Goal: Navigation & Orientation: Find specific page/section

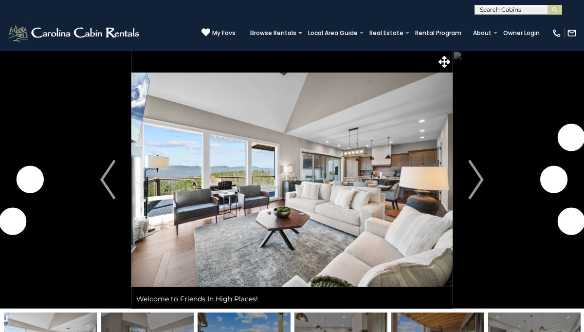
click at [482, 174] on img "Next" at bounding box center [476, 179] width 15 height 39
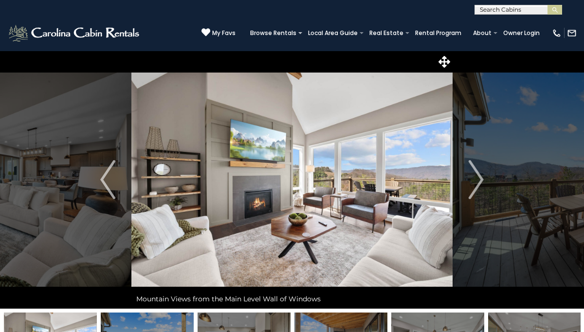
click at [482, 174] on img "Next" at bounding box center [476, 179] width 15 height 39
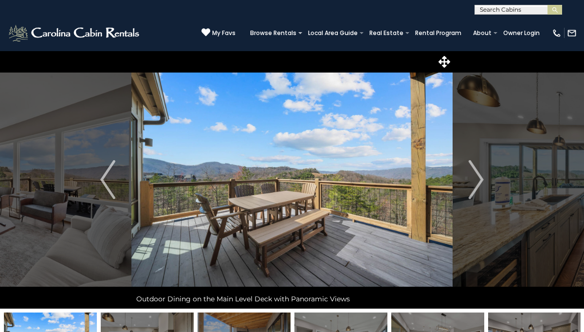
click at [482, 174] on img "Next" at bounding box center [476, 179] width 15 height 39
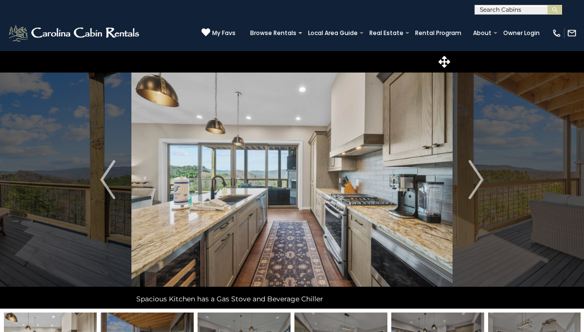
click at [482, 174] on img "Next" at bounding box center [476, 179] width 15 height 39
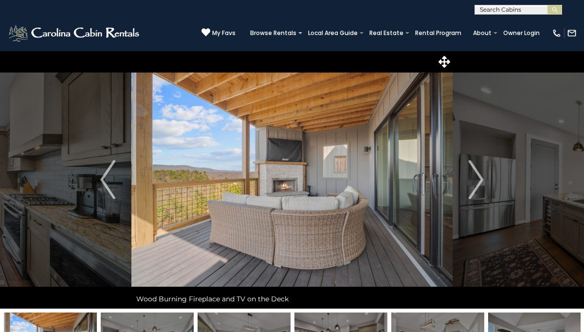
click at [482, 174] on img "Next" at bounding box center [476, 179] width 15 height 39
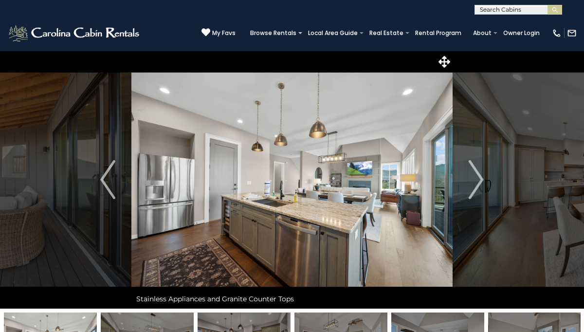
click at [482, 174] on img "Next" at bounding box center [476, 179] width 15 height 39
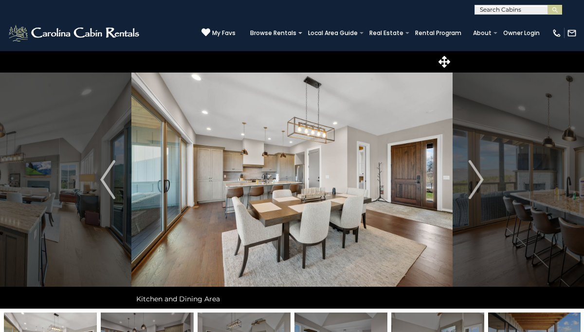
click at [482, 174] on img "Next" at bounding box center [476, 179] width 15 height 39
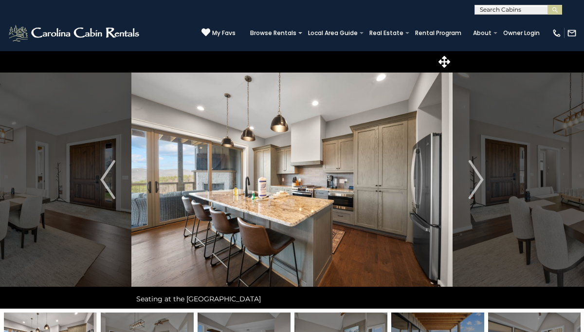
click at [330, 186] on img at bounding box center [291, 180] width 321 height 258
click at [445, 60] on icon at bounding box center [445, 62] width 12 height 12
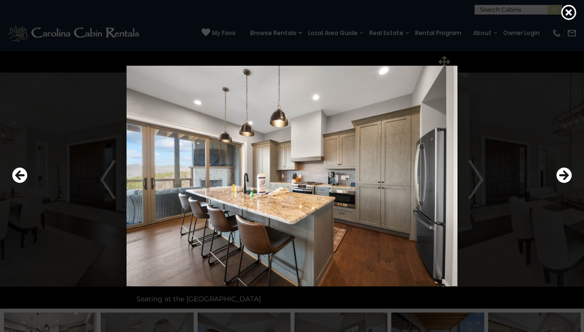
click at [445, 60] on div at bounding box center [292, 176] width 570 height 299
click at [478, 179] on img at bounding box center [292, 176] width 468 height 221
click at [563, 176] on icon "Next" at bounding box center [565, 176] width 16 height 16
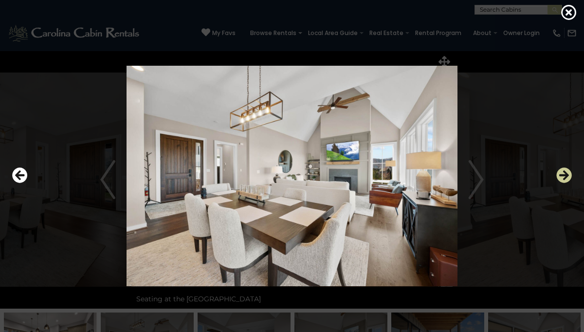
click at [563, 176] on icon "Next" at bounding box center [565, 176] width 16 height 16
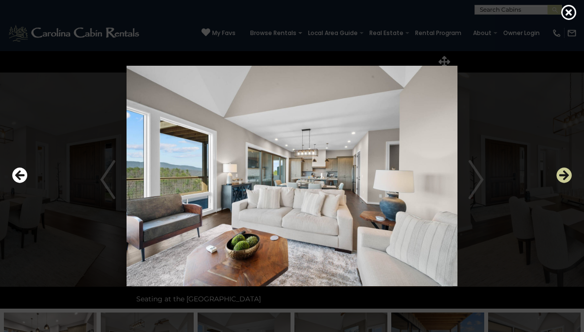
click at [563, 176] on icon "Next" at bounding box center [565, 176] width 16 height 16
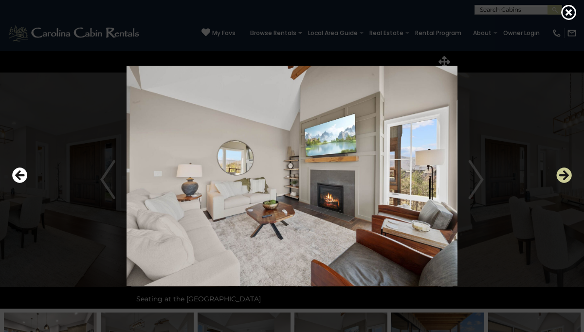
click at [563, 176] on icon "Next" at bounding box center [565, 176] width 16 height 16
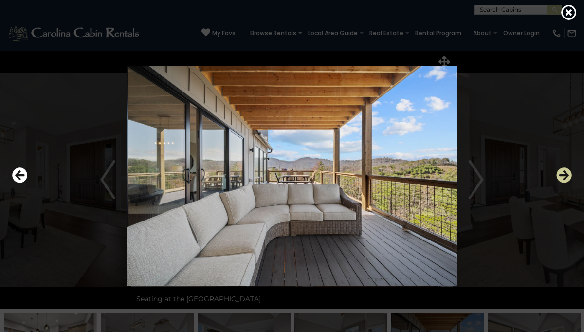
click at [563, 176] on icon "Next" at bounding box center [565, 176] width 16 height 16
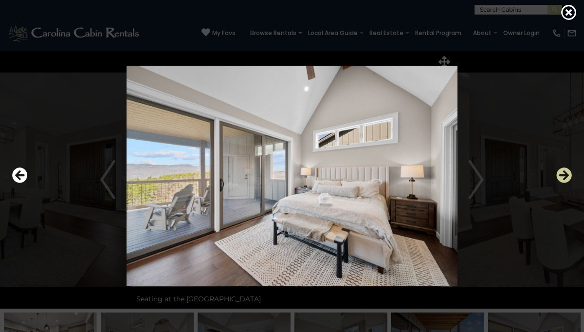
click at [563, 176] on icon "Next" at bounding box center [565, 176] width 16 height 16
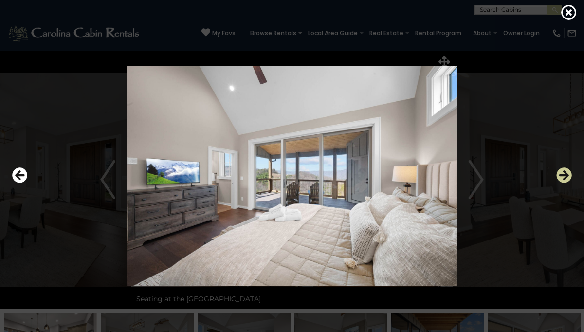
click at [563, 176] on icon "Next" at bounding box center [565, 176] width 16 height 16
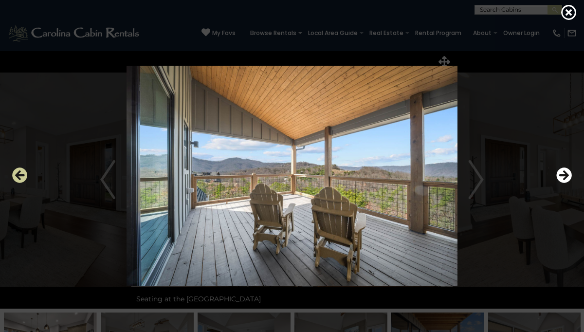
click at [18, 178] on icon "Previous" at bounding box center [20, 176] width 16 height 16
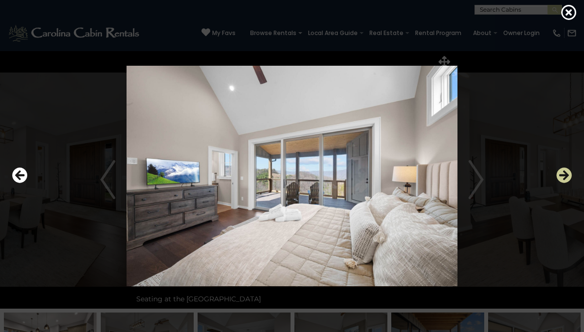
click at [566, 176] on icon "Next" at bounding box center [565, 176] width 16 height 16
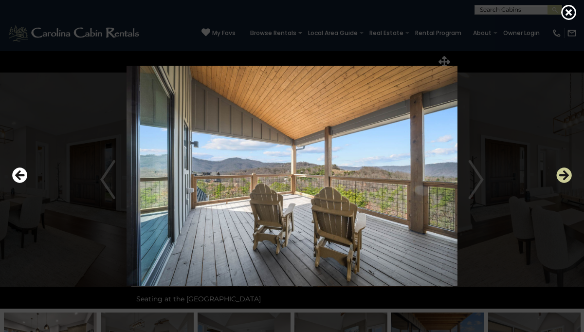
click at [566, 176] on icon "Next" at bounding box center [565, 176] width 16 height 16
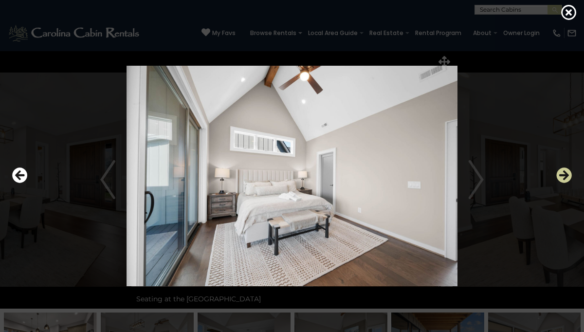
click at [566, 176] on icon "Next" at bounding box center [565, 176] width 16 height 16
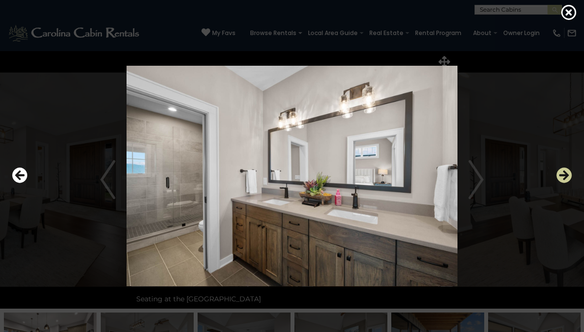
click at [566, 176] on icon "Next" at bounding box center [565, 176] width 16 height 16
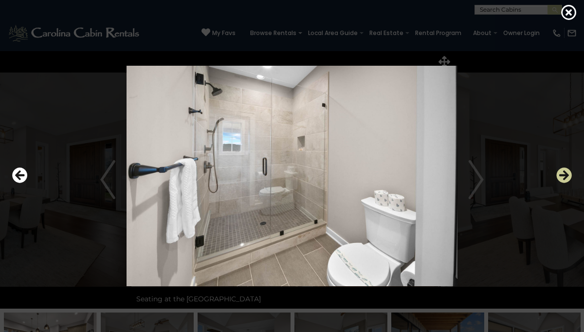
click at [566, 176] on icon "Next" at bounding box center [565, 176] width 16 height 16
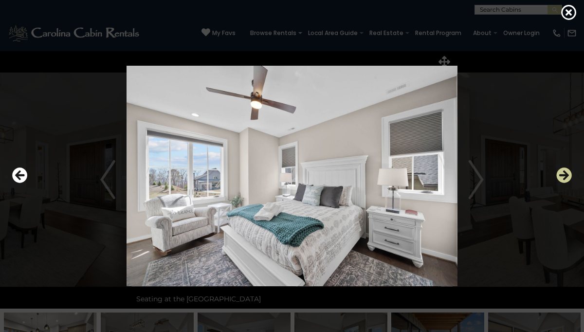
click at [566, 176] on icon "Next" at bounding box center [565, 176] width 16 height 16
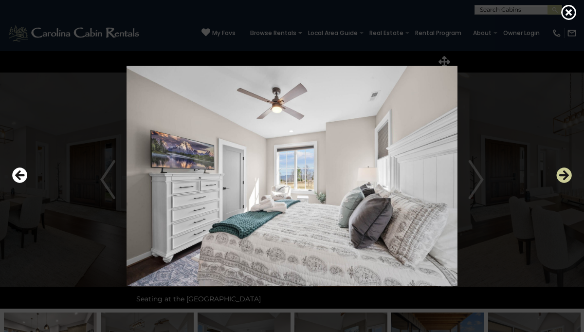
click at [566, 176] on icon "Next" at bounding box center [565, 176] width 16 height 16
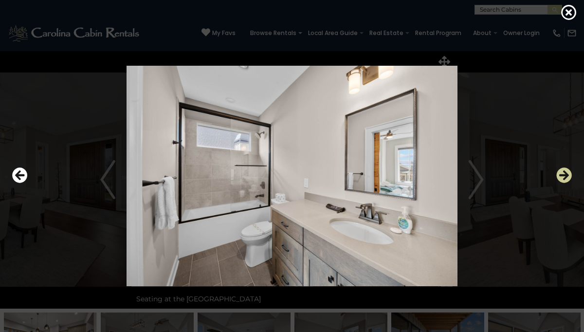
click at [566, 176] on icon "Next" at bounding box center [565, 176] width 16 height 16
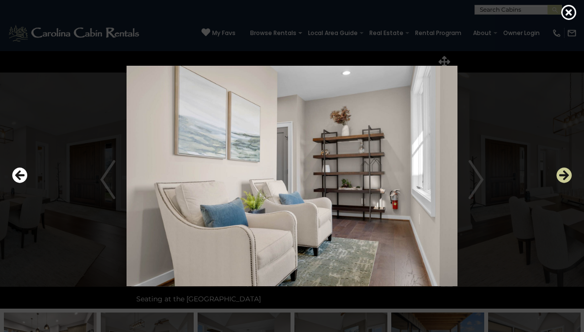
click at [566, 176] on icon "Next" at bounding box center [565, 176] width 16 height 16
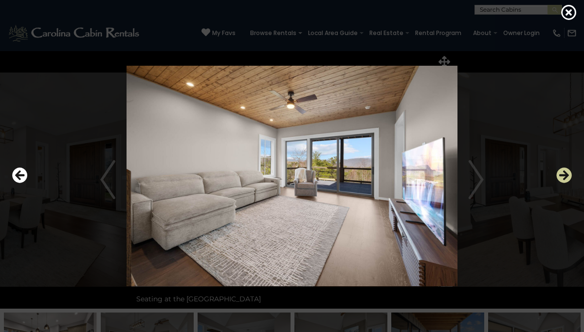
click at [566, 176] on icon "Next" at bounding box center [565, 176] width 16 height 16
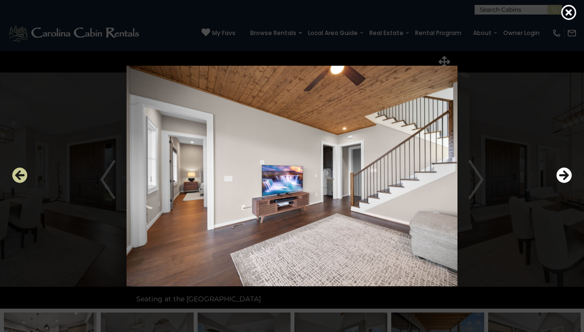
click at [16, 175] on icon "Previous" at bounding box center [20, 176] width 16 height 16
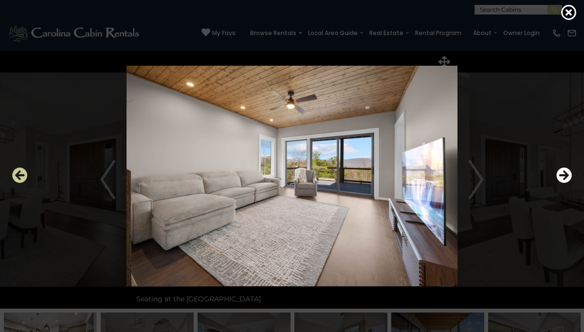
click at [16, 175] on icon "Previous" at bounding box center [20, 176] width 16 height 16
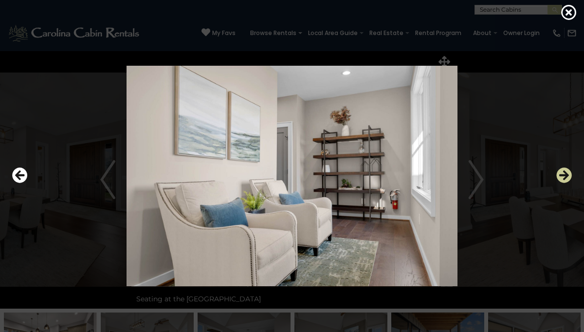
click at [562, 177] on icon "Next" at bounding box center [565, 176] width 16 height 16
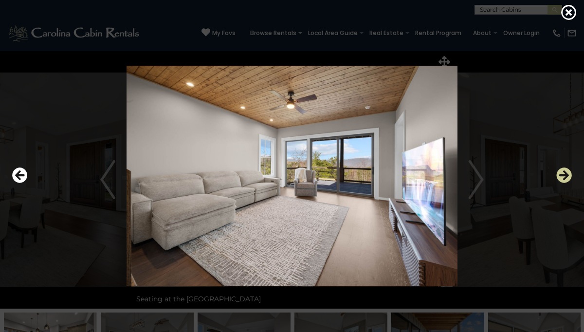
click at [562, 177] on icon "Next" at bounding box center [565, 176] width 16 height 16
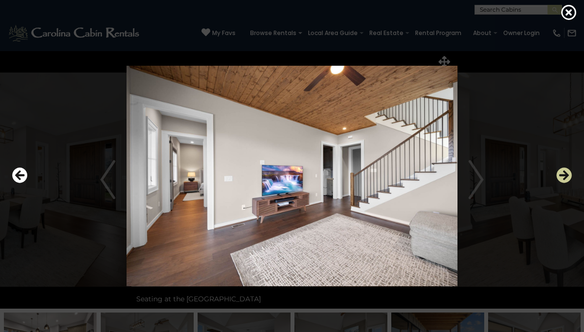
click at [562, 177] on icon "Next" at bounding box center [565, 176] width 16 height 16
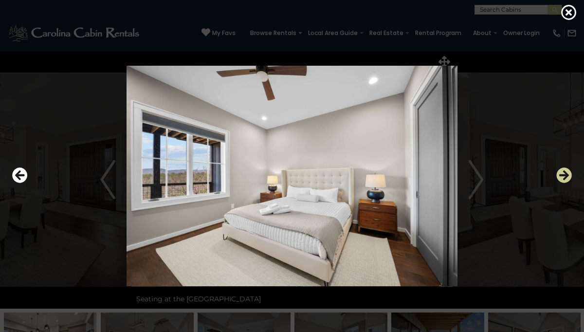
click at [562, 177] on icon "Next" at bounding box center [565, 176] width 16 height 16
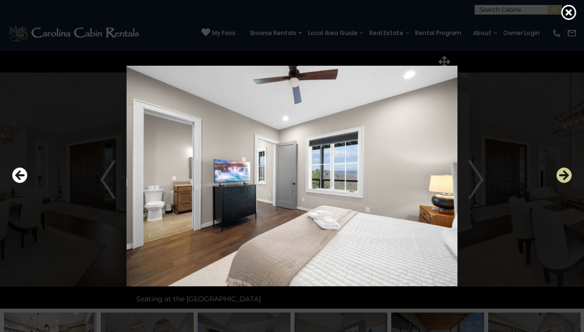
click at [562, 177] on icon "Next" at bounding box center [565, 176] width 16 height 16
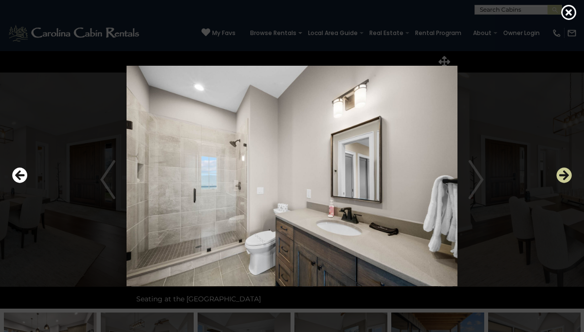
click at [562, 177] on icon "Next" at bounding box center [565, 176] width 16 height 16
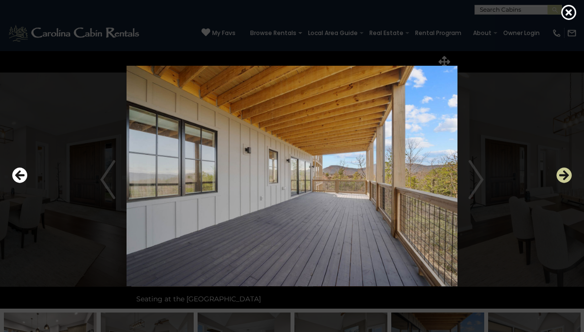
click at [562, 177] on icon "Next" at bounding box center [565, 176] width 16 height 16
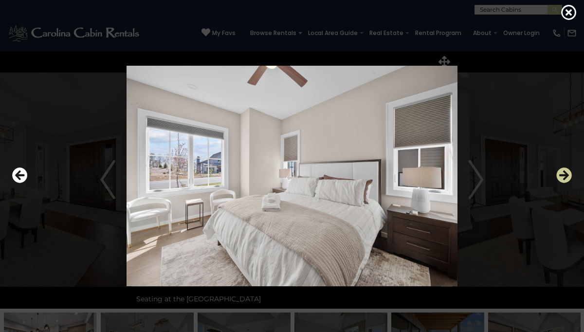
click at [562, 177] on icon "Next" at bounding box center [565, 176] width 16 height 16
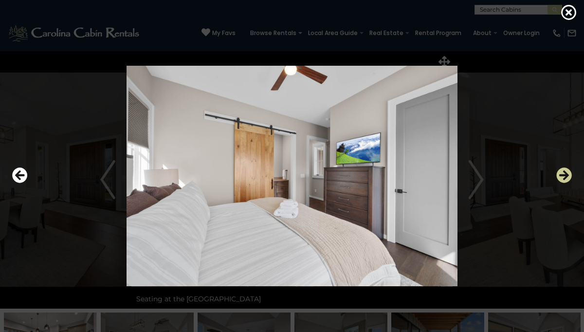
click at [562, 177] on icon "Next" at bounding box center [565, 176] width 16 height 16
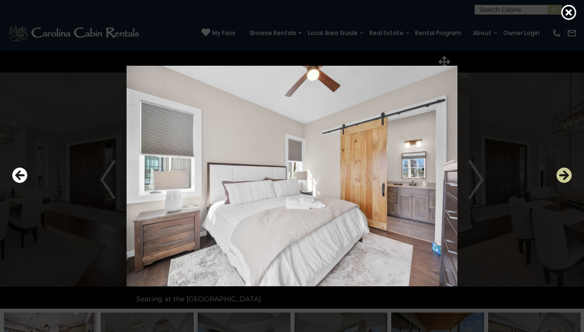
click at [562, 177] on icon "Next" at bounding box center [565, 176] width 16 height 16
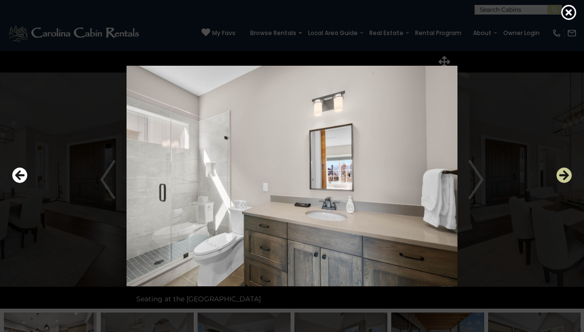
click at [562, 177] on icon "Next" at bounding box center [565, 176] width 16 height 16
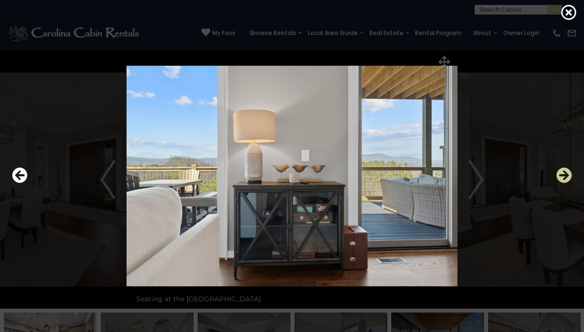
click at [562, 177] on icon "Next" at bounding box center [565, 176] width 16 height 16
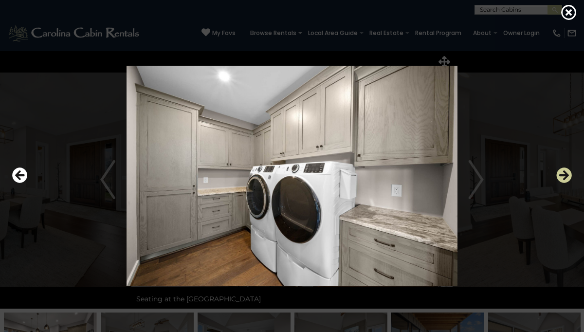
click at [562, 177] on icon "Next" at bounding box center [565, 176] width 16 height 16
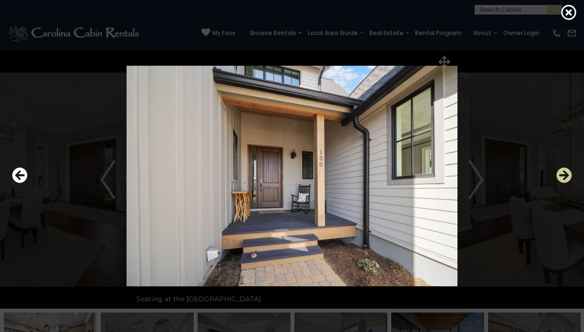
click at [562, 177] on icon "Next" at bounding box center [565, 176] width 16 height 16
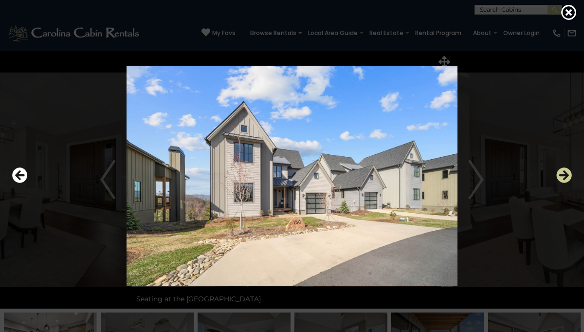
click at [562, 177] on icon "Next" at bounding box center [565, 176] width 16 height 16
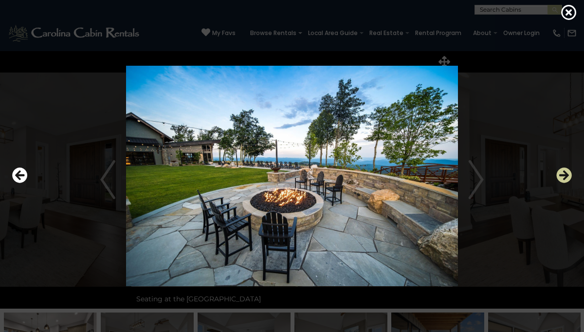
click at [562, 177] on icon "Next" at bounding box center [565, 176] width 16 height 16
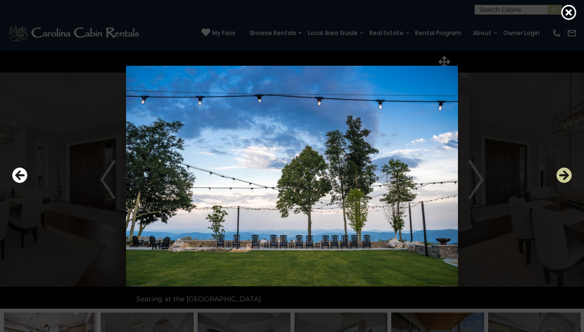
click at [562, 177] on icon "Next" at bounding box center [565, 176] width 16 height 16
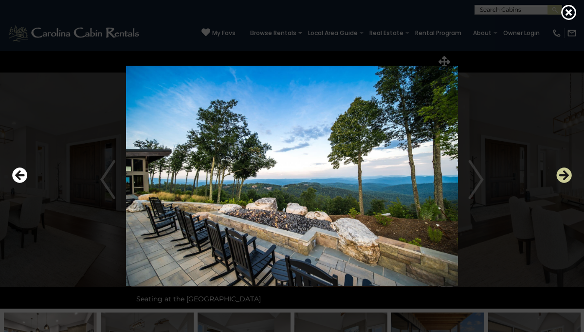
click at [562, 177] on icon "Next" at bounding box center [565, 176] width 16 height 16
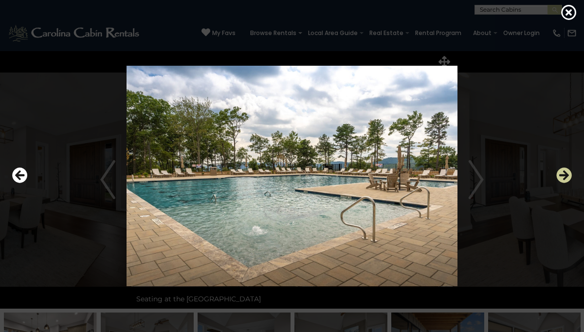
click at [562, 177] on icon "Next" at bounding box center [565, 176] width 16 height 16
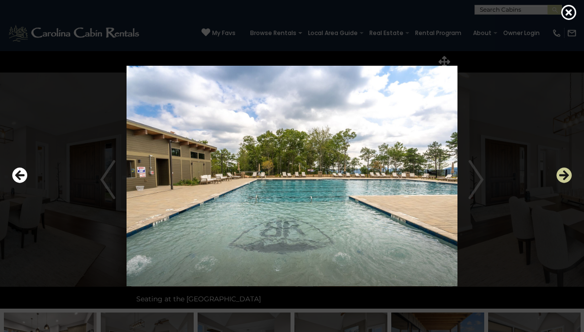
click at [562, 177] on icon "Next" at bounding box center [565, 176] width 16 height 16
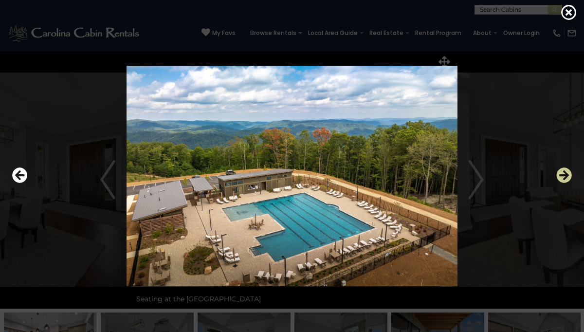
click at [562, 177] on icon "Next" at bounding box center [565, 176] width 16 height 16
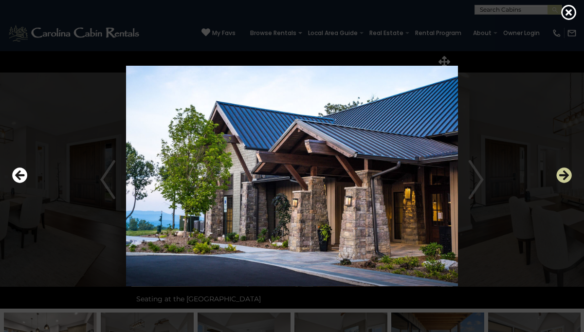
click at [562, 177] on icon "Next" at bounding box center [565, 176] width 16 height 16
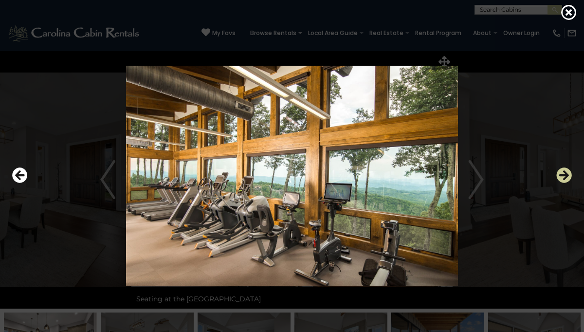
click at [562, 177] on icon "Next" at bounding box center [565, 176] width 16 height 16
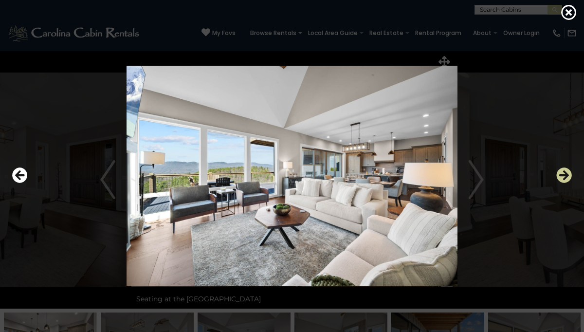
click at [562, 177] on icon "Next" at bounding box center [565, 176] width 16 height 16
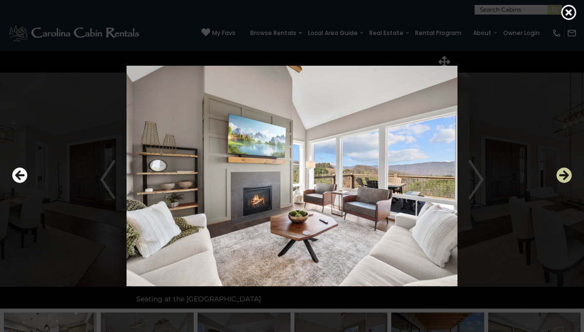
click at [562, 177] on icon "Next" at bounding box center [565, 176] width 16 height 16
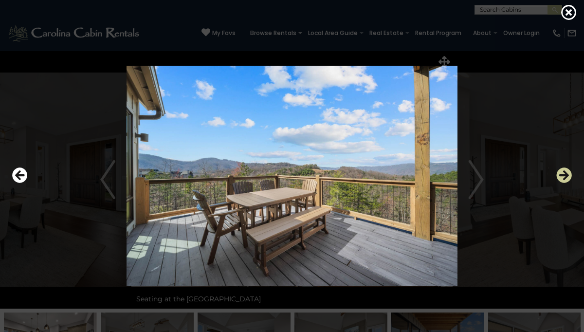
click at [562, 177] on icon "Next" at bounding box center [565, 176] width 16 height 16
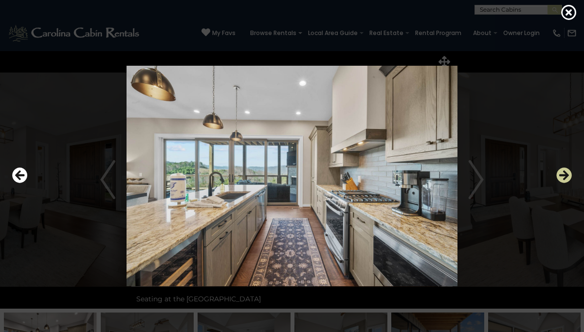
click at [562, 177] on icon "Next" at bounding box center [565, 176] width 16 height 16
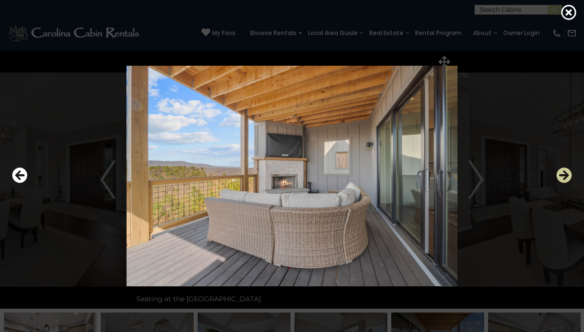
click at [562, 177] on icon "Next" at bounding box center [565, 176] width 16 height 16
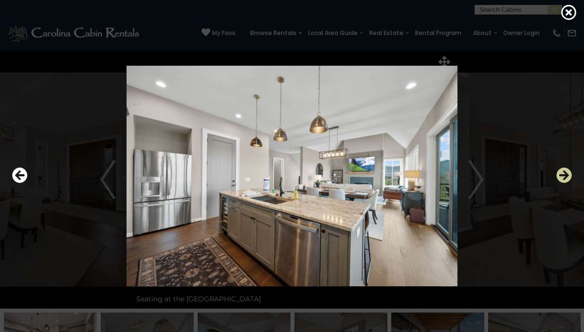
click at [562, 177] on icon "Next" at bounding box center [565, 176] width 16 height 16
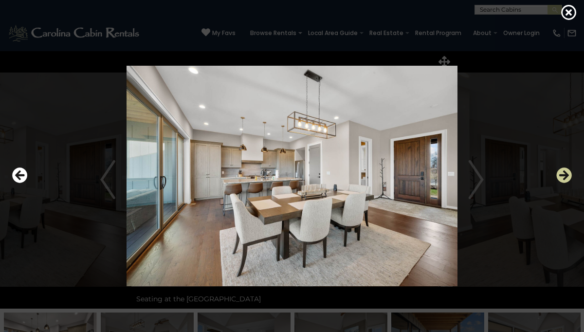
click at [562, 177] on icon "Next" at bounding box center [565, 176] width 16 height 16
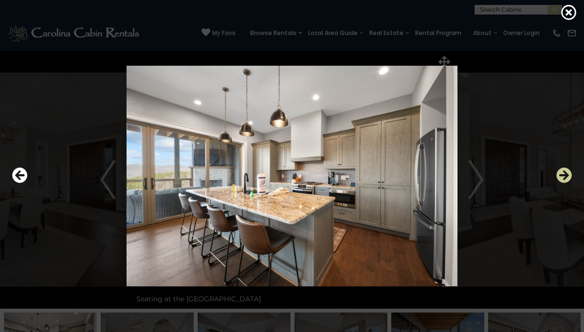
click at [562, 177] on icon "Next" at bounding box center [565, 176] width 16 height 16
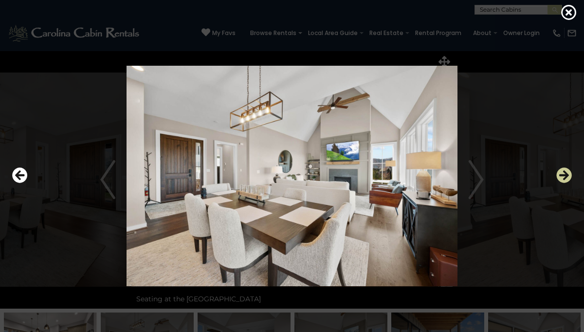
click at [562, 177] on icon "Next" at bounding box center [565, 176] width 16 height 16
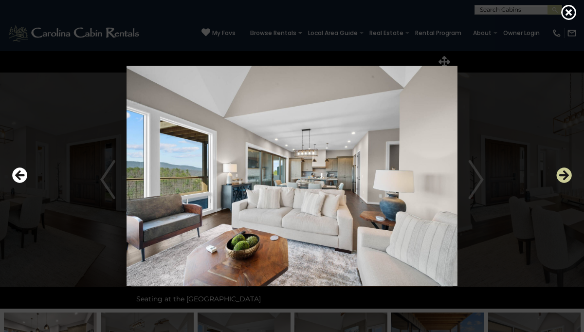
click at [562, 177] on icon "Next" at bounding box center [565, 176] width 16 height 16
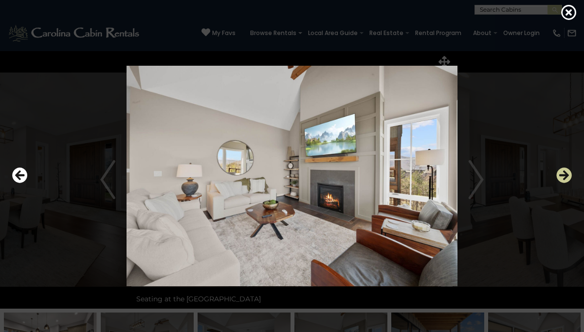
click at [562, 177] on icon "Next" at bounding box center [565, 176] width 16 height 16
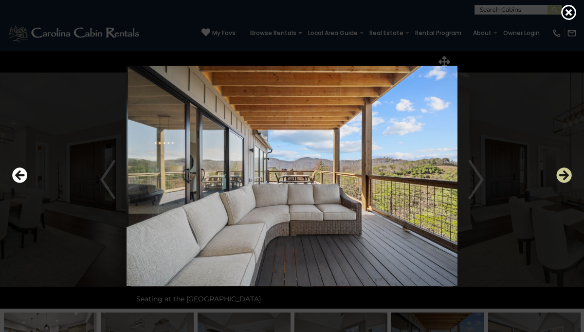
click at [562, 177] on icon "Next" at bounding box center [565, 176] width 16 height 16
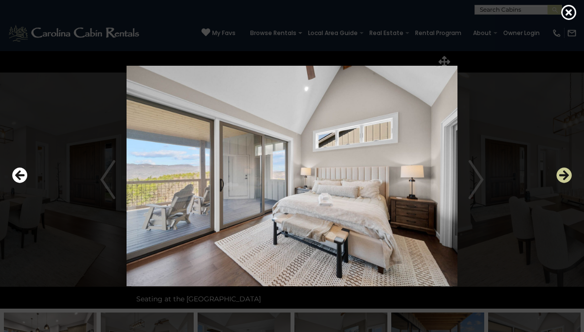
click at [562, 177] on icon "Next" at bounding box center [565, 176] width 16 height 16
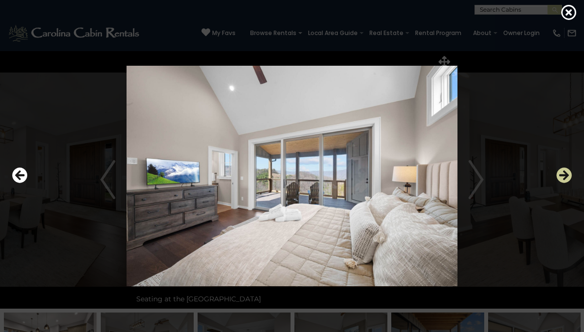
click at [562, 177] on icon "Next" at bounding box center [565, 176] width 16 height 16
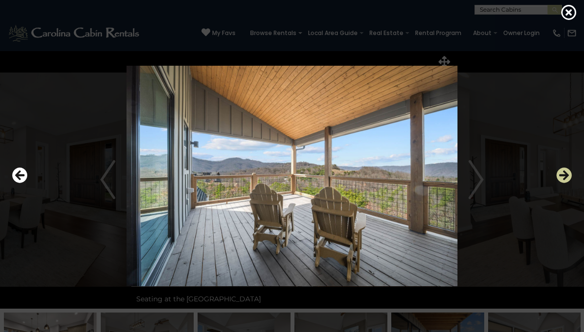
click at [562, 177] on icon "Next" at bounding box center [565, 176] width 16 height 16
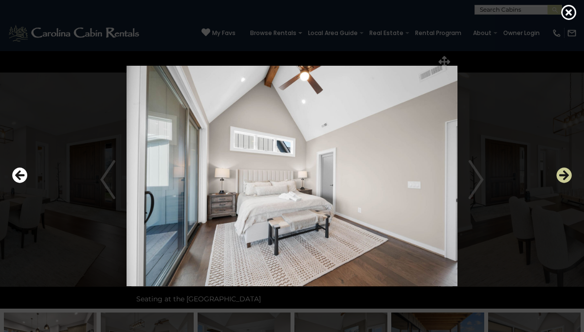
click at [562, 177] on icon "Next" at bounding box center [565, 176] width 16 height 16
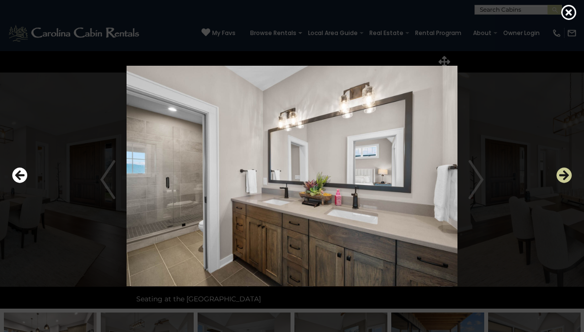
click at [562, 177] on icon "Next" at bounding box center [565, 176] width 16 height 16
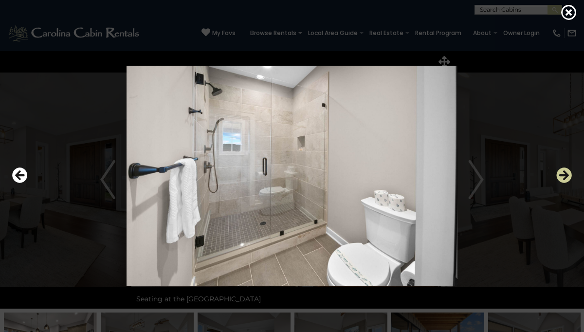
click at [562, 177] on icon "Next" at bounding box center [565, 176] width 16 height 16
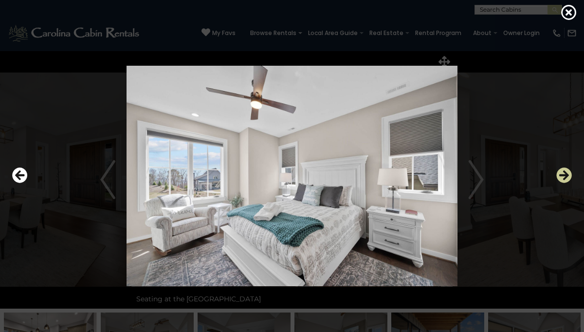
click at [562, 177] on icon "Next" at bounding box center [565, 176] width 16 height 16
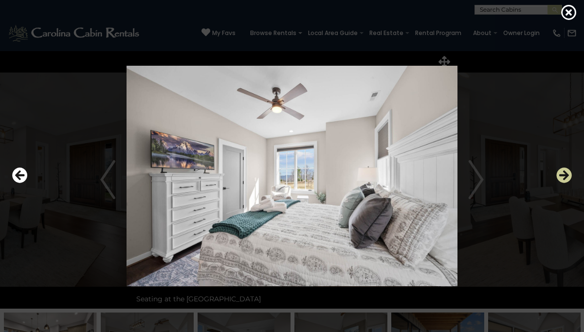
click at [562, 177] on icon "Next" at bounding box center [565, 176] width 16 height 16
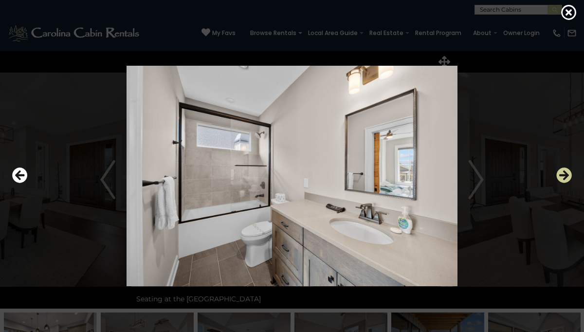
click at [562, 177] on icon "Next" at bounding box center [565, 176] width 16 height 16
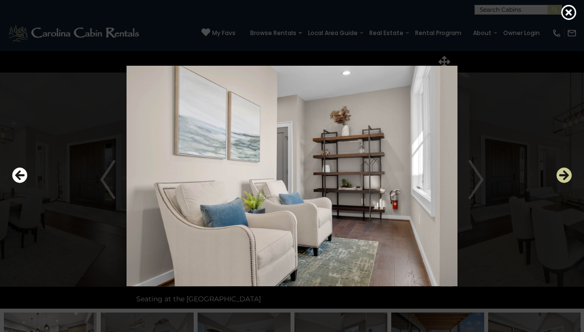
click at [562, 177] on icon "Next" at bounding box center [565, 176] width 16 height 16
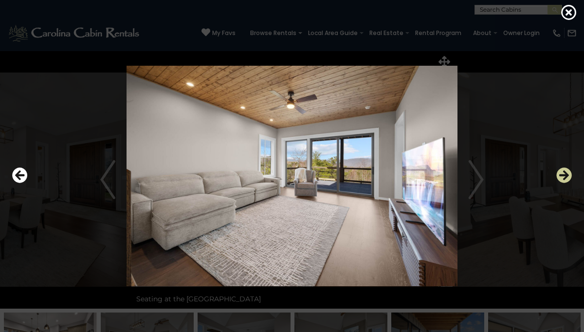
click at [562, 177] on icon "Next" at bounding box center [565, 176] width 16 height 16
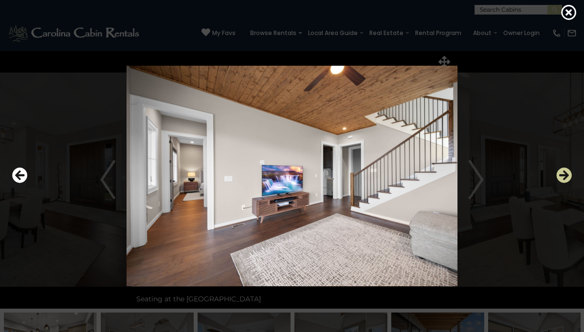
click at [561, 174] on icon "Next" at bounding box center [565, 176] width 16 height 16
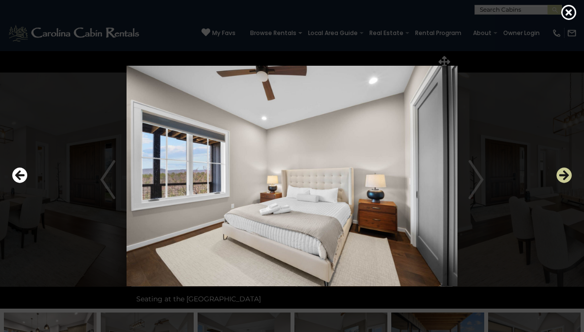
click at [561, 174] on icon "Next" at bounding box center [565, 176] width 16 height 16
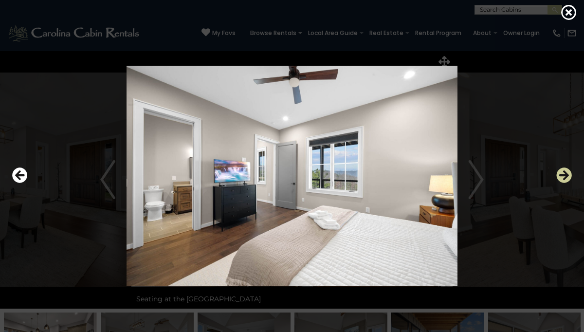
click at [561, 174] on icon "Next" at bounding box center [565, 176] width 16 height 16
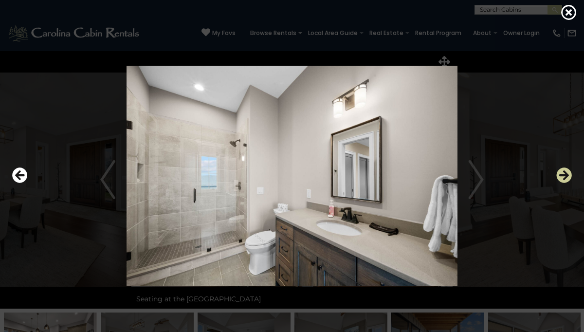
click at [561, 174] on icon "Next" at bounding box center [565, 176] width 16 height 16
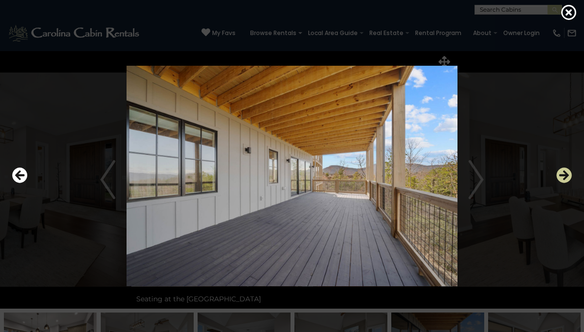
click at [561, 174] on icon "Next" at bounding box center [565, 176] width 16 height 16
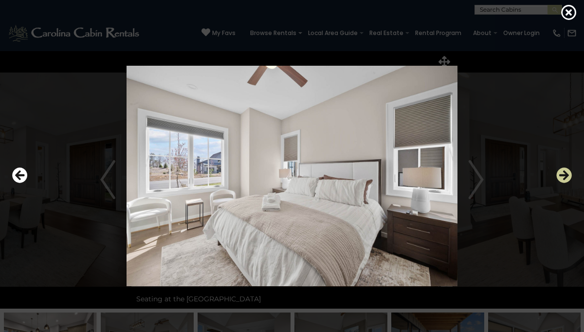
click at [561, 174] on icon "Next" at bounding box center [565, 176] width 16 height 16
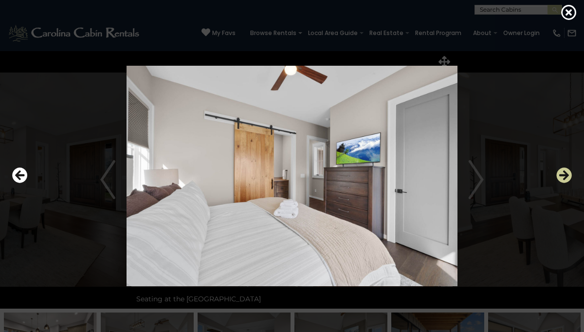
click at [561, 174] on icon "Next" at bounding box center [565, 176] width 16 height 16
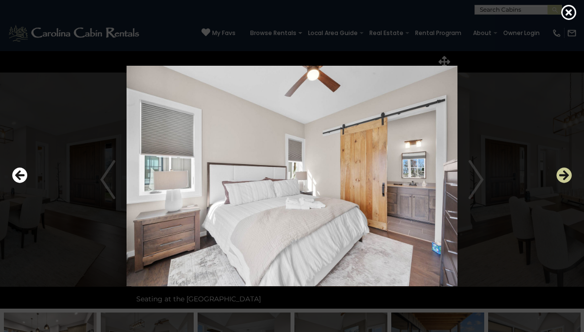
click at [561, 174] on icon "Next" at bounding box center [565, 176] width 16 height 16
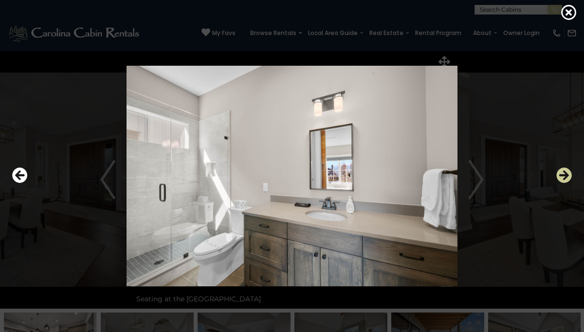
click at [561, 174] on icon "Next" at bounding box center [565, 176] width 16 height 16
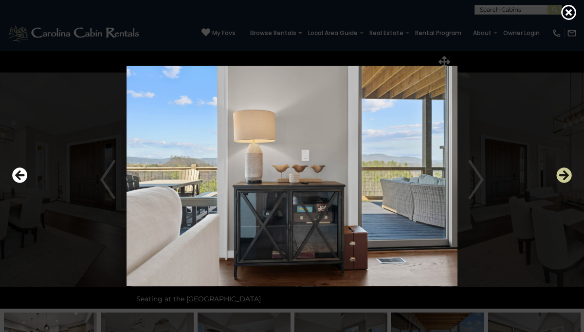
click at [561, 174] on icon "Next" at bounding box center [565, 176] width 16 height 16
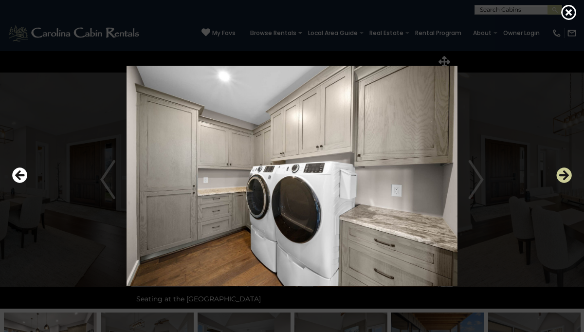
click at [561, 174] on icon "Next" at bounding box center [565, 176] width 16 height 16
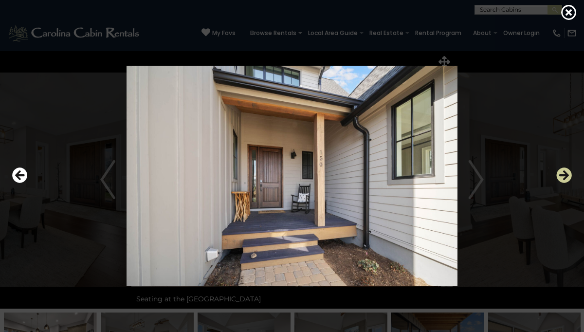
click at [561, 174] on icon "Next" at bounding box center [565, 176] width 16 height 16
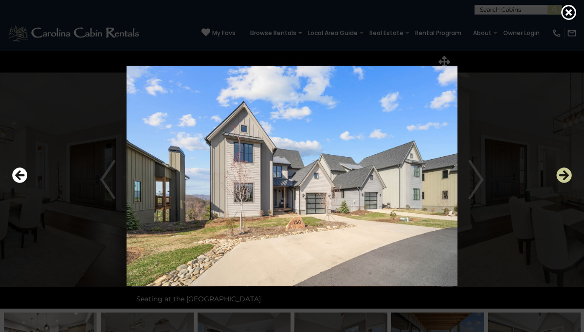
click at [561, 174] on icon "Next" at bounding box center [565, 176] width 16 height 16
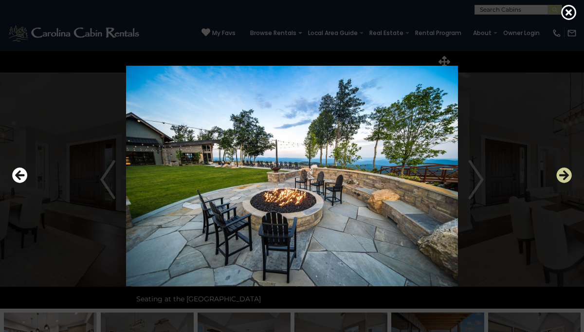
click at [561, 174] on icon "Next" at bounding box center [565, 176] width 16 height 16
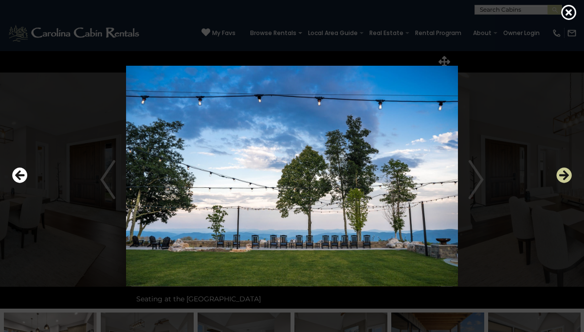
click at [561, 174] on icon "Next" at bounding box center [565, 176] width 16 height 16
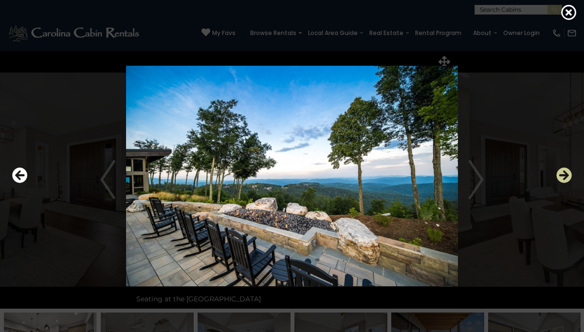
click at [561, 174] on icon "Next" at bounding box center [565, 176] width 16 height 16
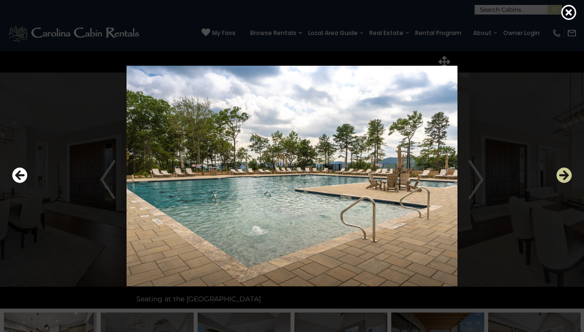
click at [561, 174] on icon "Next" at bounding box center [565, 176] width 16 height 16
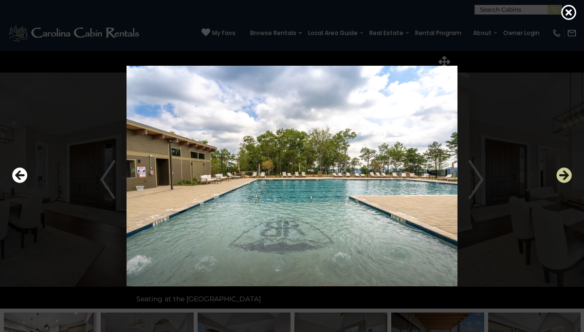
click at [561, 174] on icon "Next" at bounding box center [565, 176] width 16 height 16
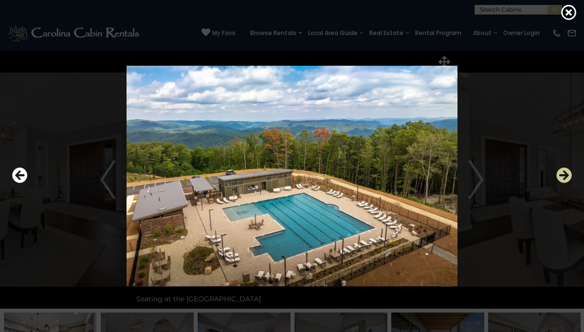
click at [561, 174] on icon "Next" at bounding box center [565, 176] width 16 height 16
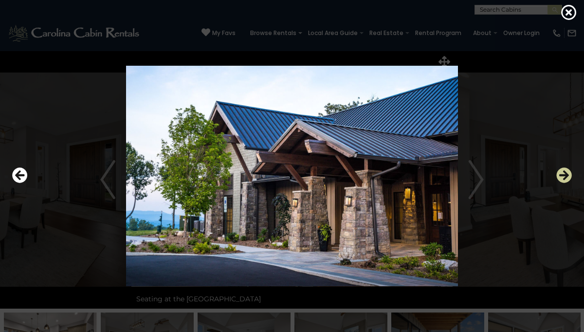
click at [561, 174] on icon "Next" at bounding box center [565, 176] width 16 height 16
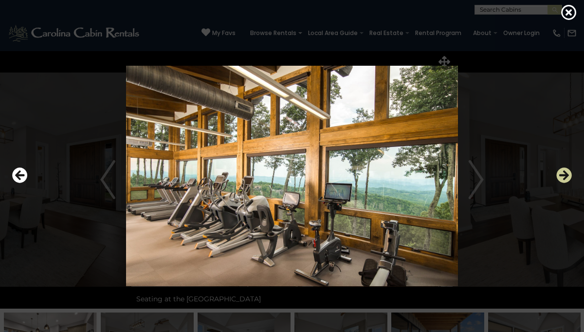
click at [561, 174] on icon "Next" at bounding box center [565, 176] width 16 height 16
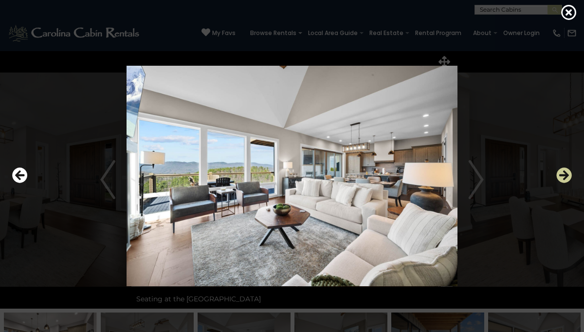
click at [561, 174] on icon "Next" at bounding box center [565, 176] width 16 height 16
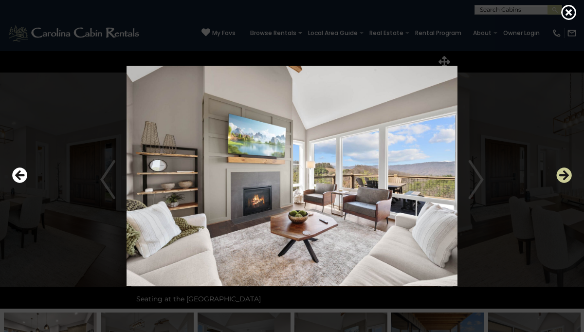
click at [561, 174] on icon "Next" at bounding box center [565, 176] width 16 height 16
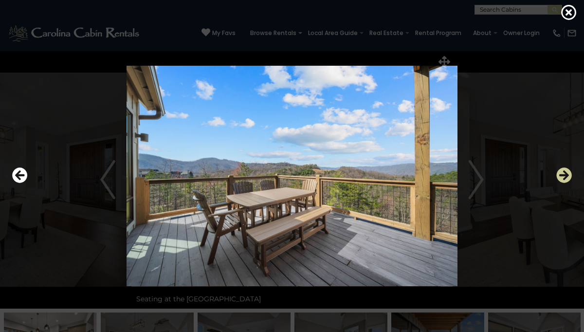
click at [561, 174] on icon "Next" at bounding box center [565, 176] width 16 height 16
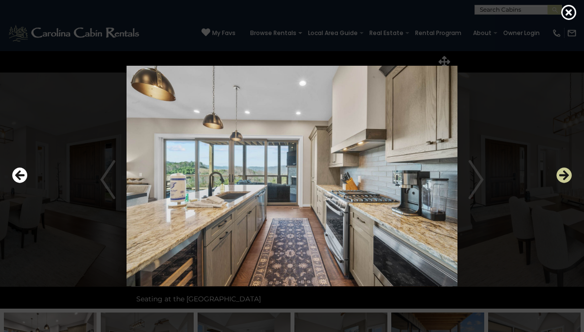
click at [561, 174] on icon "Next" at bounding box center [565, 176] width 16 height 16
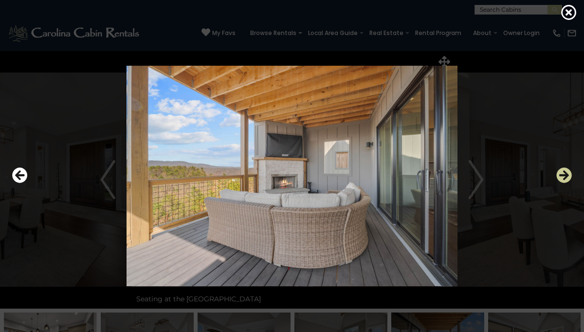
click at [561, 174] on icon "Next" at bounding box center [565, 176] width 16 height 16
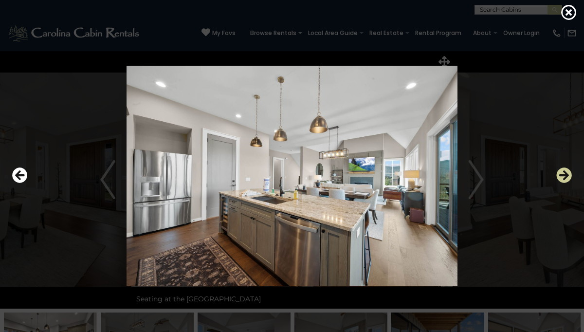
click at [561, 174] on icon "Next" at bounding box center [565, 176] width 16 height 16
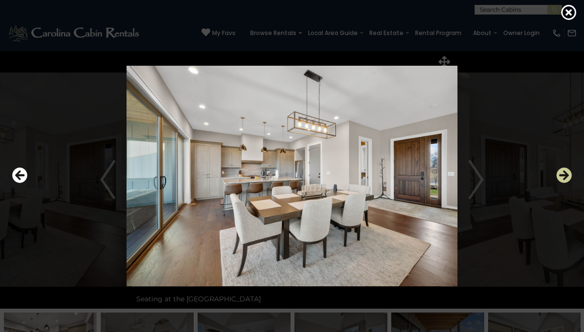
click at [561, 174] on icon "Next" at bounding box center [565, 176] width 16 height 16
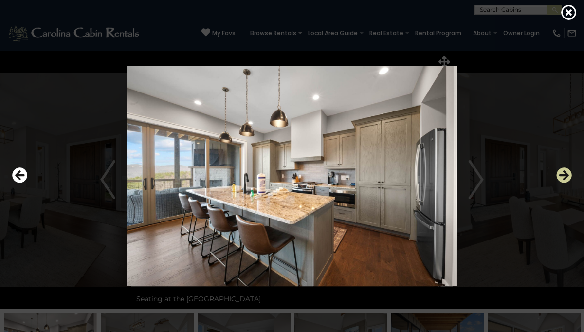
click at [561, 174] on icon "Next" at bounding box center [565, 176] width 16 height 16
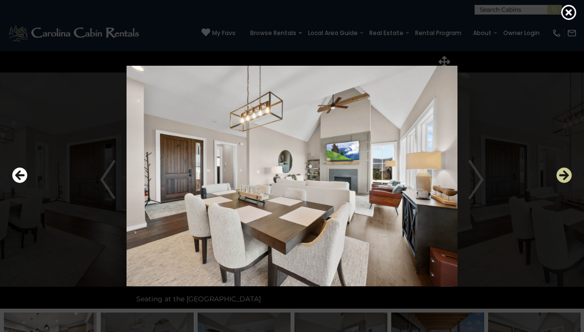
click at [561, 174] on icon "Next" at bounding box center [565, 176] width 16 height 16
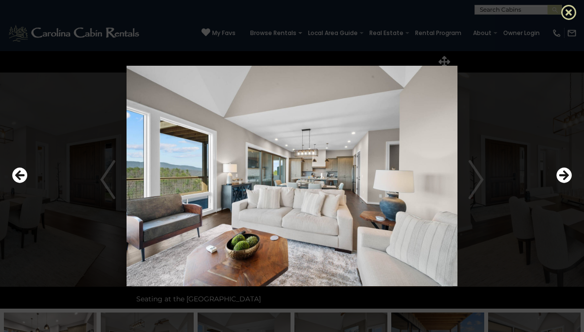
click at [565, 15] on icon at bounding box center [569, 12] width 16 height 16
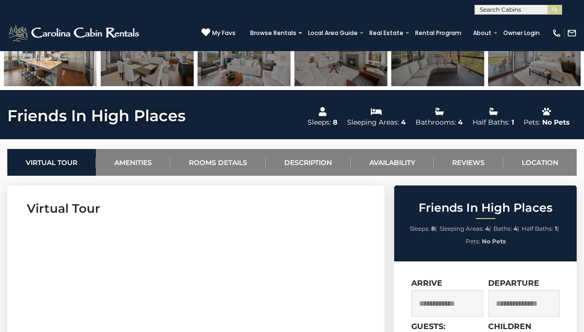
scroll to position [290, 0]
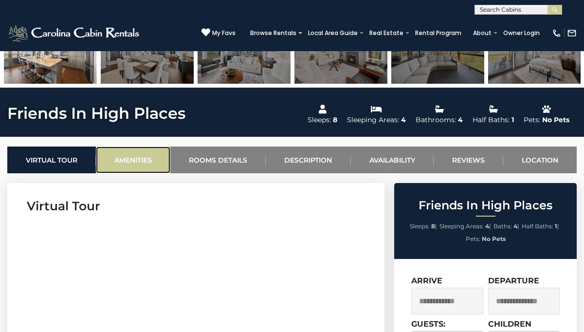
click at [134, 166] on link "Amenities" at bounding box center [133, 160] width 74 height 27
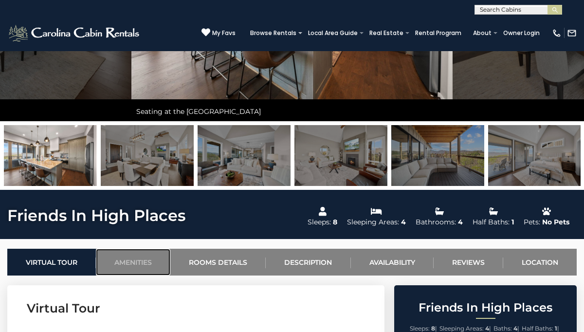
scroll to position [0, 0]
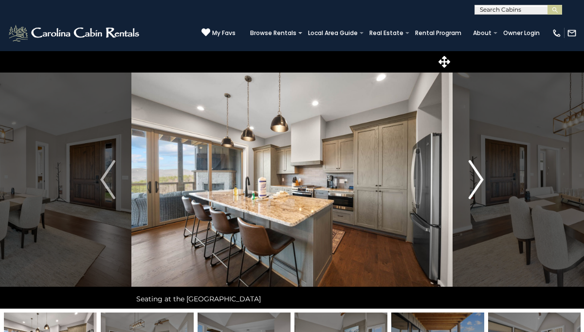
click at [483, 183] on button "Next" at bounding box center [476, 180] width 47 height 258
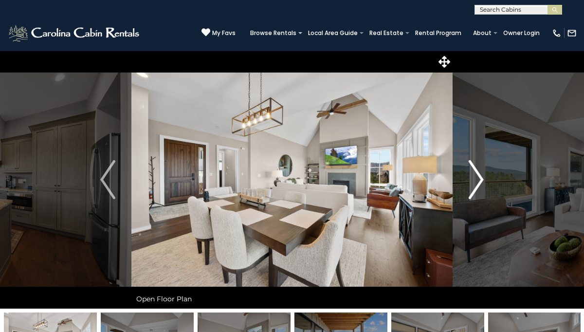
click at [483, 183] on button "Next" at bounding box center [476, 180] width 47 height 258
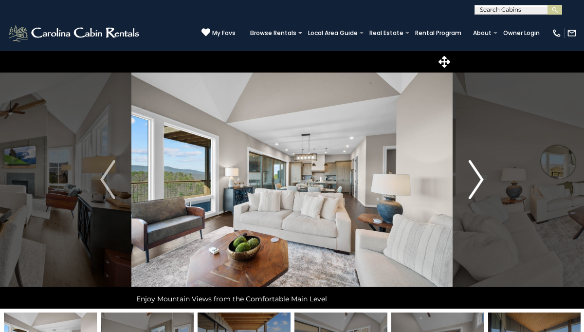
click at [483, 183] on button "Next" at bounding box center [476, 180] width 47 height 258
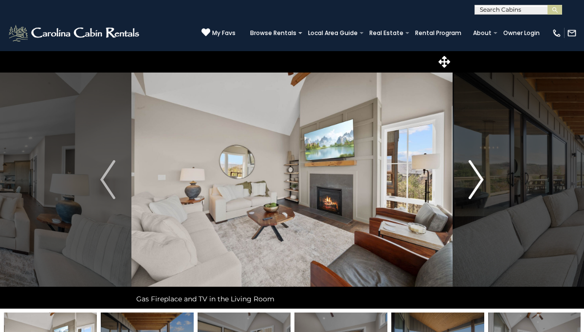
click at [483, 183] on button "Next" at bounding box center [476, 180] width 47 height 258
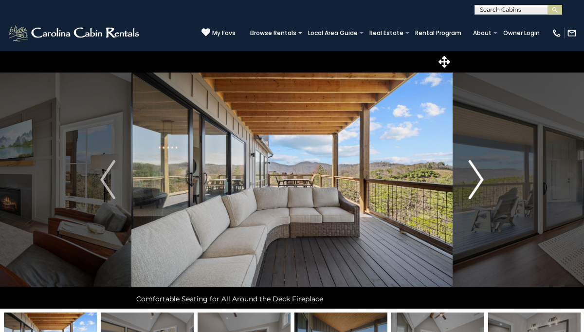
click at [483, 183] on button "Next" at bounding box center [476, 180] width 47 height 258
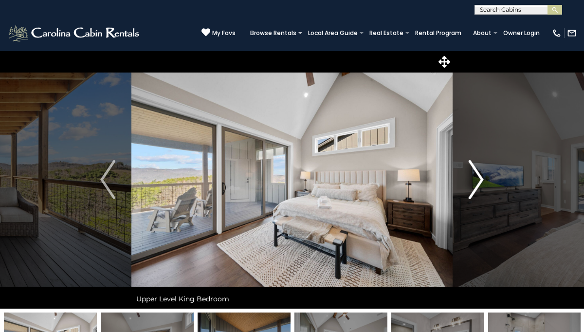
click at [483, 183] on button "Next" at bounding box center [476, 180] width 47 height 258
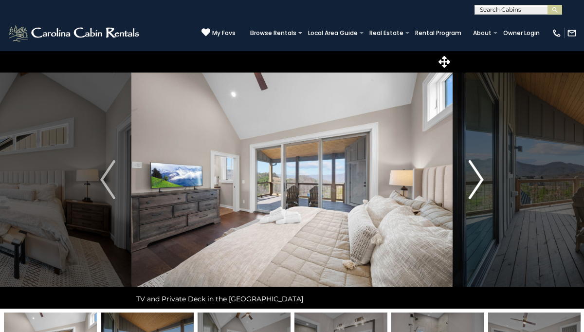
click at [483, 183] on button "Next" at bounding box center [476, 180] width 47 height 258
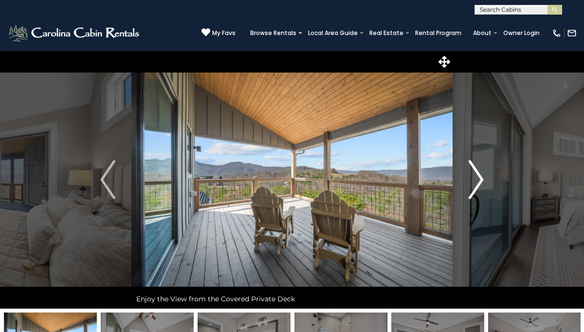
click at [483, 183] on button "Next" at bounding box center [476, 180] width 47 height 258
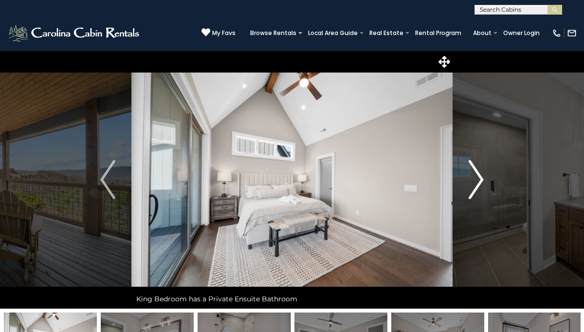
click at [483, 183] on button "Next" at bounding box center [476, 180] width 47 height 258
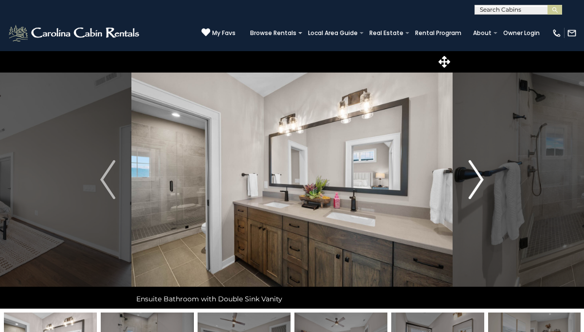
click at [483, 183] on button "Next" at bounding box center [476, 180] width 47 height 258
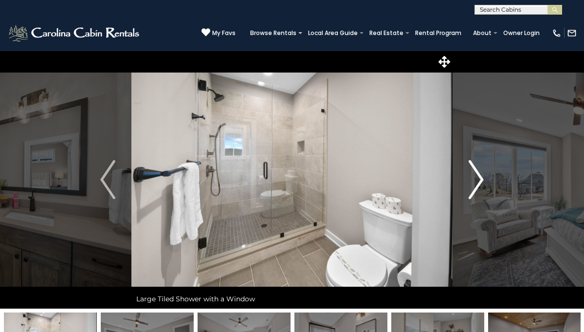
click at [483, 183] on button "Next" at bounding box center [476, 180] width 47 height 258
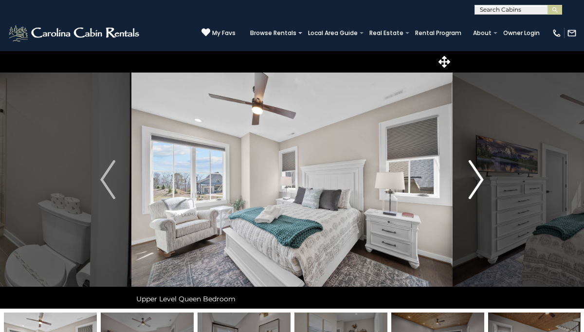
click at [483, 183] on button "Next" at bounding box center [476, 180] width 47 height 258
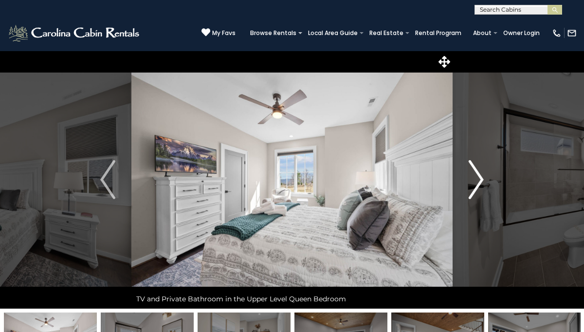
click at [483, 183] on button "Next" at bounding box center [476, 180] width 47 height 258
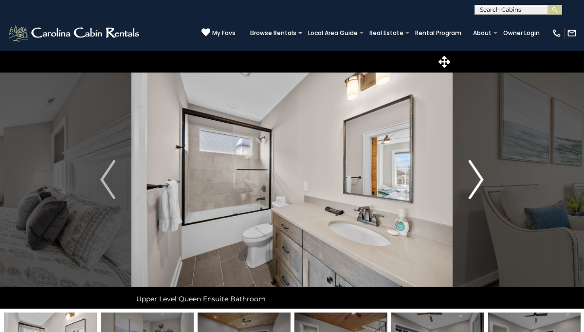
click at [483, 183] on button "Next" at bounding box center [476, 180] width 47 height 258
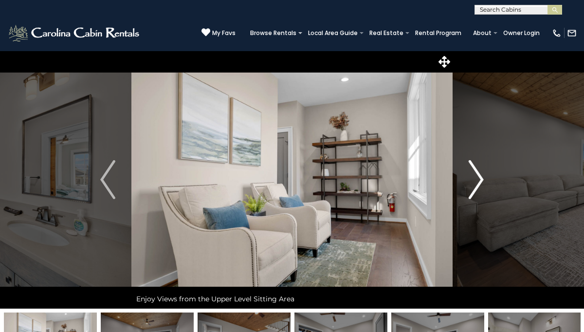
click at [483, 183] on button "Next" at bounding box center [476, 180] width 47 height 258
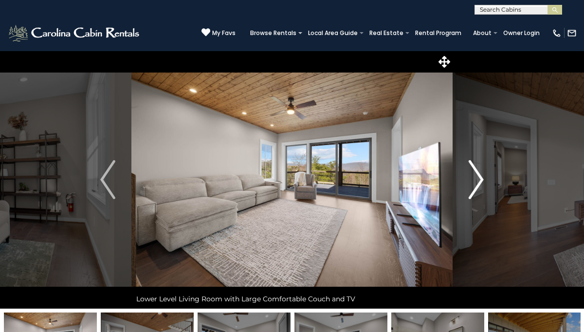
click at [483, 183] on button "Next" at bounding box center [476, 180] width 47 height 258
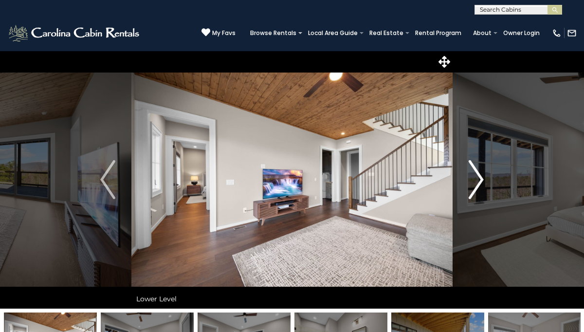
click at [483, 183] on button "Next" at bounding box center [476, 180] width 47 height 258
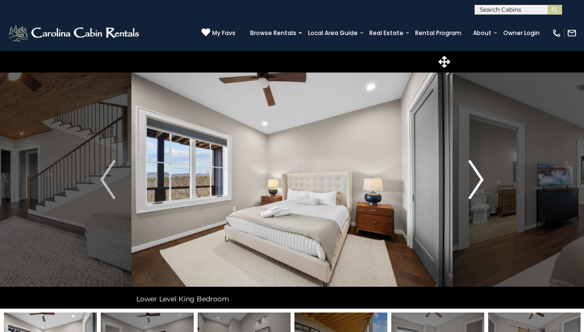
click at [483, 183] on button "Next" at bounding box center [476, 180] width 47 height 258
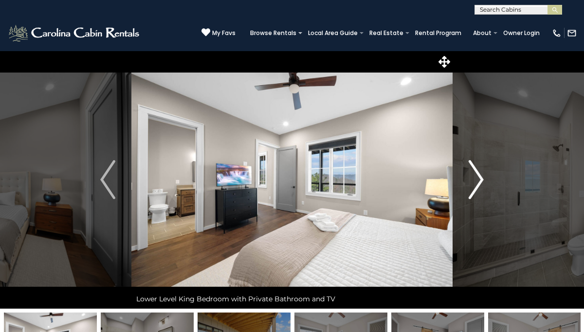
click at [483, 183] on button "Next" at bounding box center [476, 180] width 47 height 258
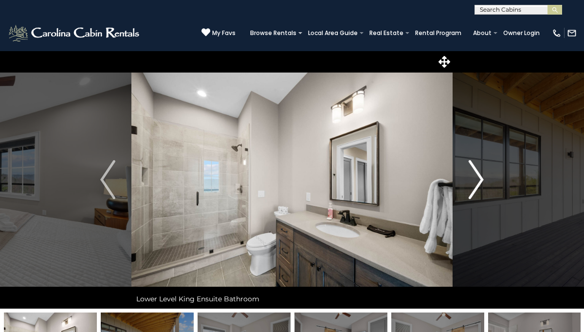
click at [483, 183] on button "Next" at bounding box center [476, 180] width 47 height 258
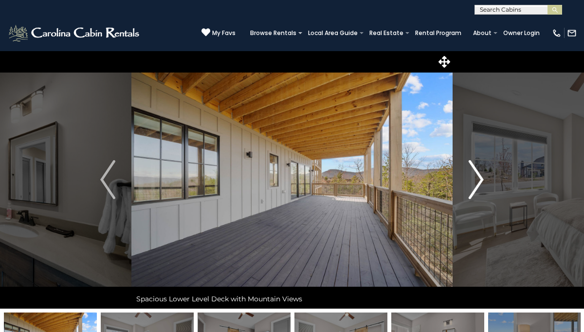
click at [483, 183] on button "Next" at bounding box center [476, 180] width 47 height 258
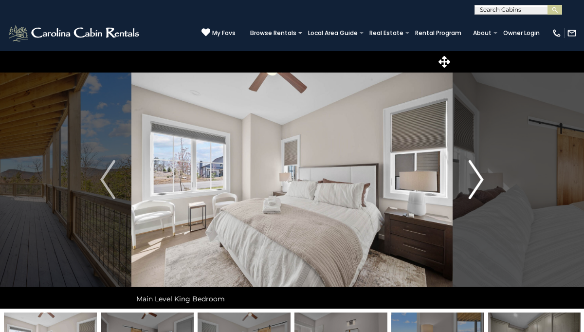
click at [483, 183] on button "Next" at bounding box center [476, 180] width 47 height 258
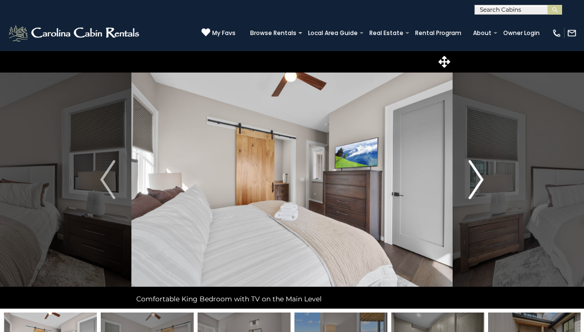
click at [483, 183] on button "Next" at bounding box center [476, 180] width 47 height 258
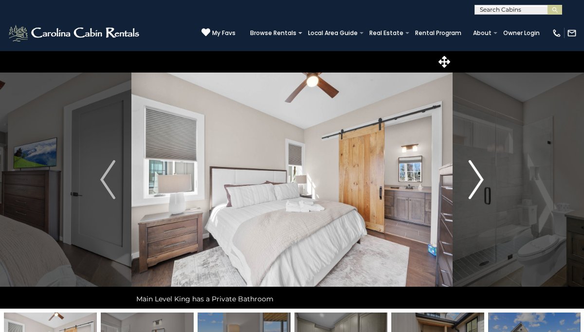
click at [483, 183] on button "Next" at bounding box center [476, 180] width 47 height 258
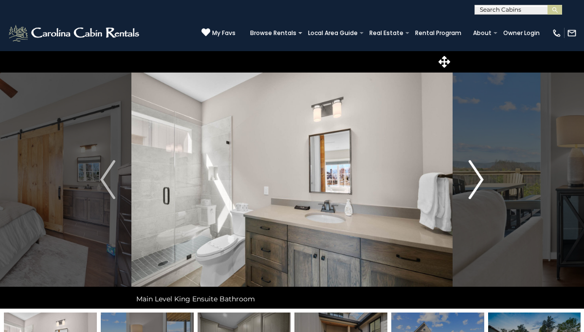
click at [483, 183] on button "Next" at bounding box center [476, 180] width 47 height 258
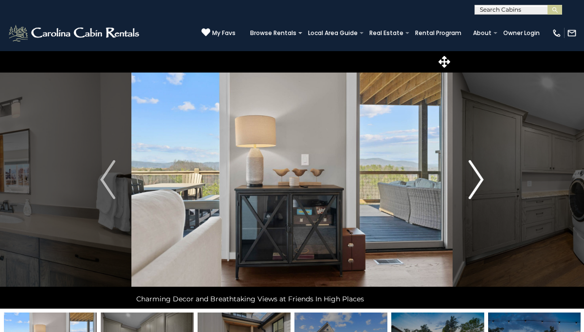
click at [483, 183] on button "Next" at bounding box center [476, 180] width 47 height 258
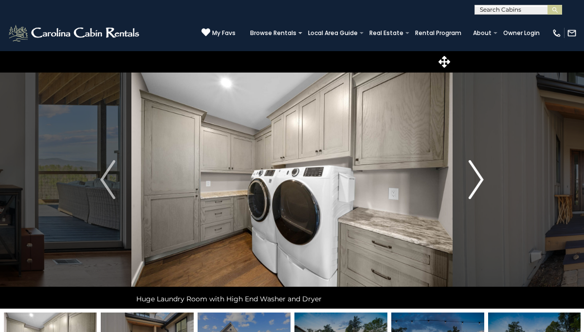
click at [483, 183] on button "Next" at bounding box center [476, 180] width 47 height 258
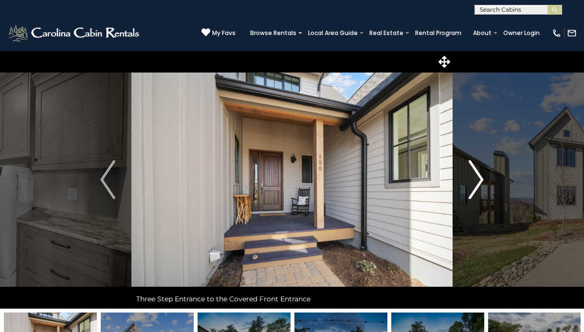
click at [483, 183] on button "Next" at bounding box center [476, 180] width 47 height 258
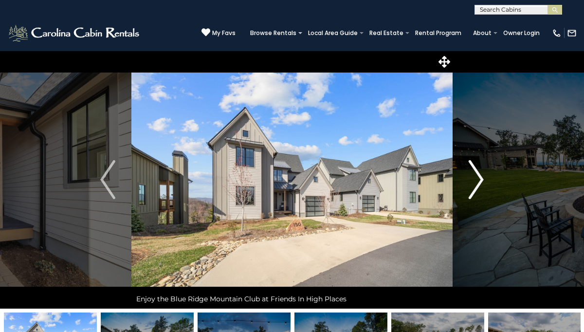
click at [483, 183] on button "Next" at bounding box center [476, 180] width 47 height 258
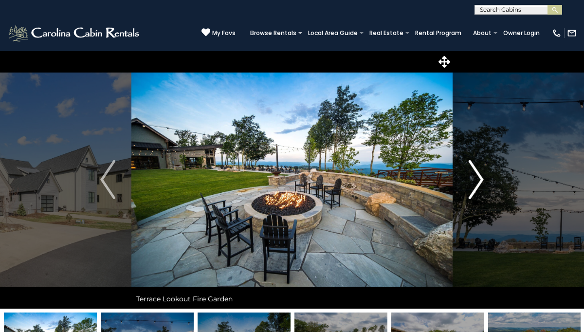
click at [483, 183] on button "Next" at bounding box center [476, 180] width 47 height 258
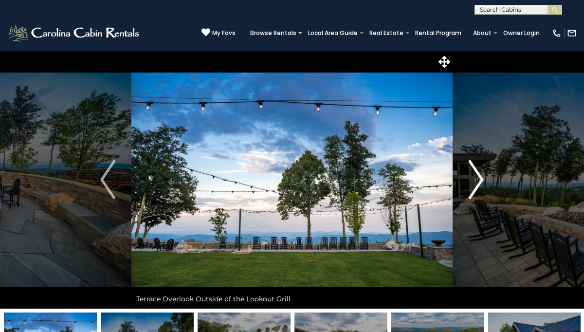
click at [483, 183] on button "Next" at bounding box center [476, 180] width 47 height 258
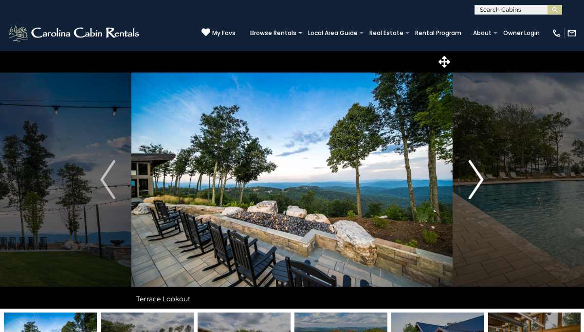
click at [483, 183] on button "Next" at bounding box center [476, 180] width 47 height 258
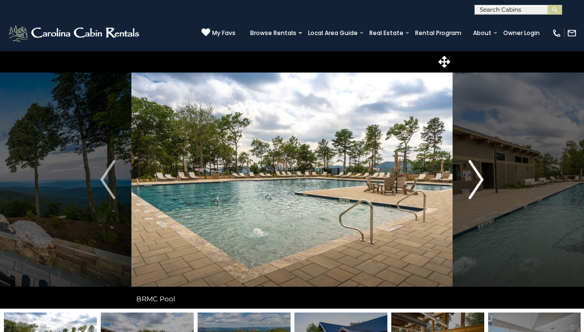
click at [483, 183] on button "Next" at bounding box center [476, 180] width 47 height 258
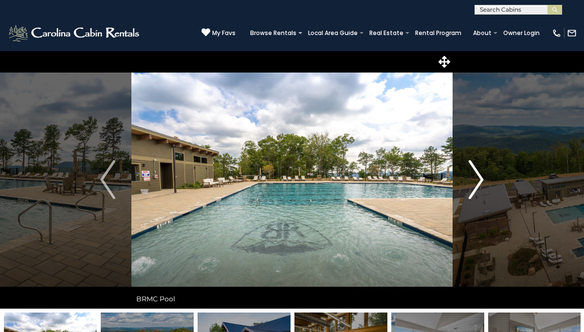
click at [483, 183] on button "Next" at bounding box center [476, 180] width 47 height 258
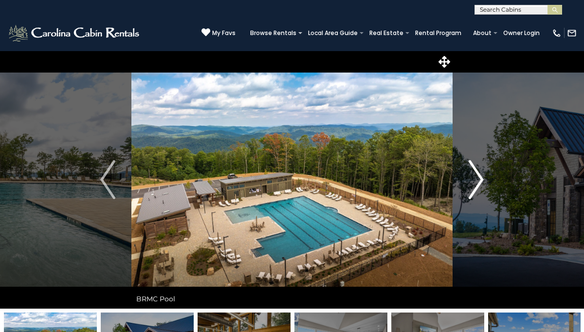
click at [483, 183] on button "Next" at bounding box center [476, 180] width 47 height 258
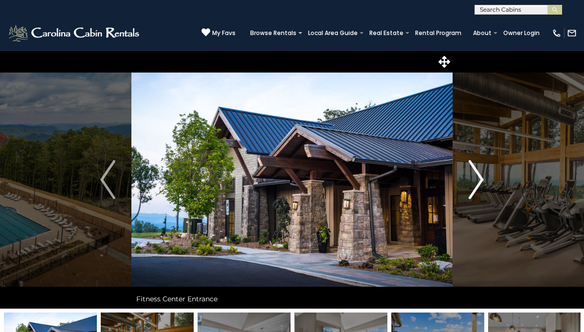
click at [483, 183] on button "Next" at bounding box center [476, 180] width 47 height 258
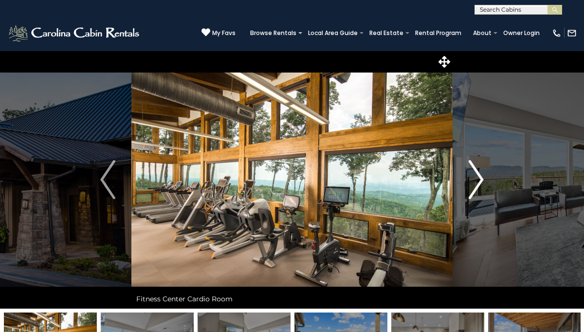
click at [483, 183] on button "Next" at bounding box center [476, 180] width 47 height 258
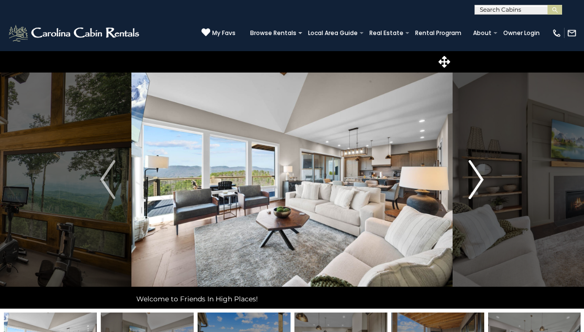
click at [483, 183] on button "Next" at bounding box center [476, 180] width 47 height 258
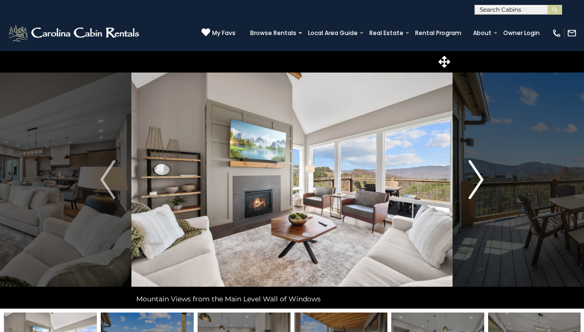
click at [483, 183] on button "Next" at bounding box center [476, 180] width 47 height 258
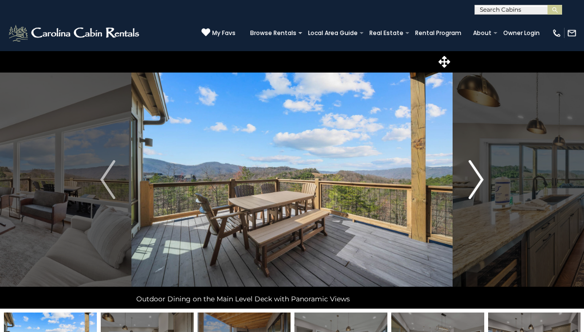
click at [483, 183] on button "Next" at bounding box center [476, 180] width 47 height 258
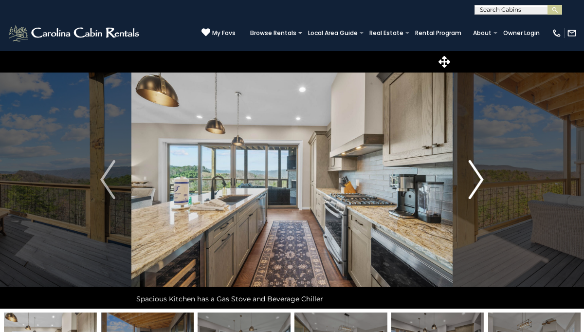
click at [483, 183] on button "Next" at bounding box center [476, 180] width 47 height 258
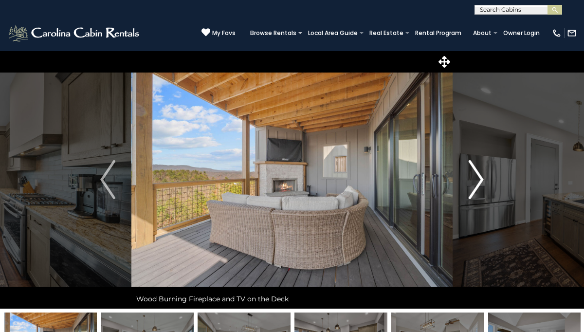
click at [483, 183] on button "Next" at bounding box center [476, 180] width 47 height 258
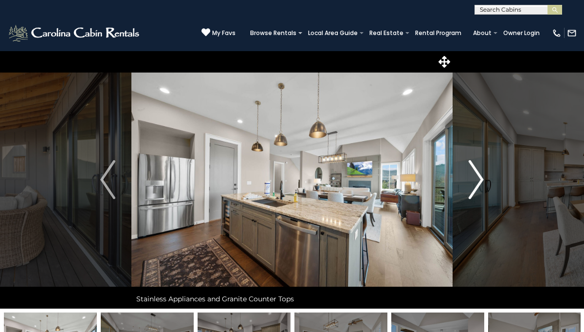
click at [483, 183] on button "Next" at bounding box center [476, 180] width 47 height 258
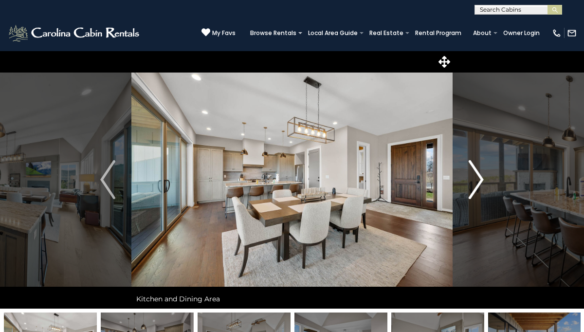
click at [483, 183] on button "Next" at bounding box center [476, 180] width 47 height 258
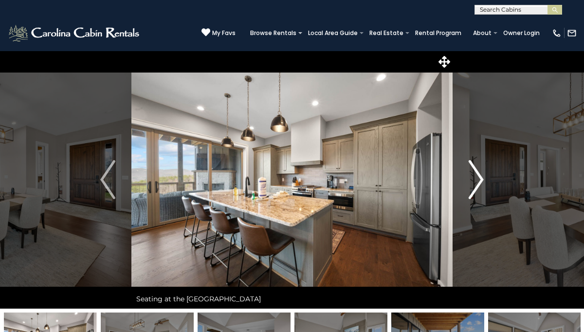
click at [483, 183] on button "Next" at bounding box center [476, 180] width 47 height 258
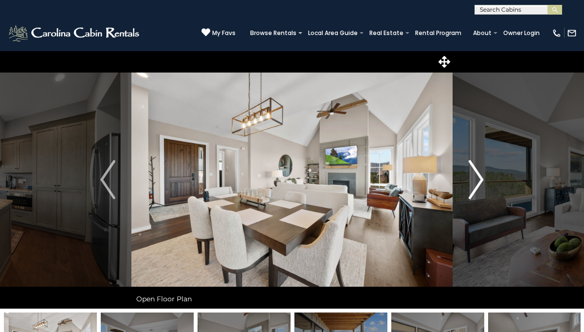
click at [483, 183] on button "Next" at bounding box center [476, 180] width 47 height 258
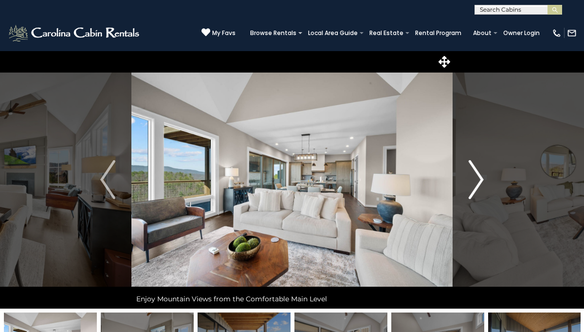
click at [483, 183] on button "Next" at bounding box center [476, 180] width 47 height 258
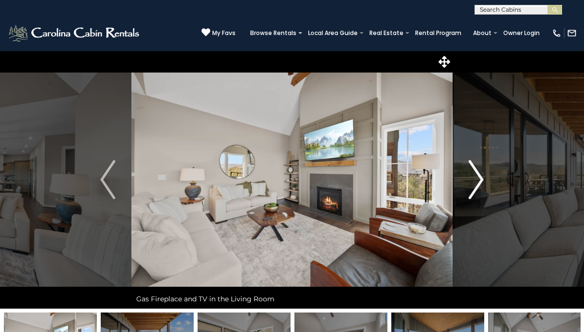
click at [483, 183] on button "Next" at bounding box center [476, 180] width 47 height 258
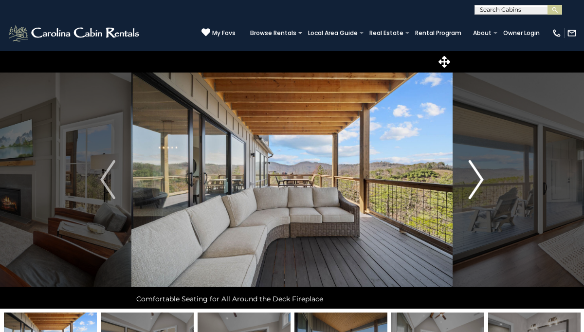
click at [483, 183] on button "Next" at bounding box center [476, 180] width 47 height 258
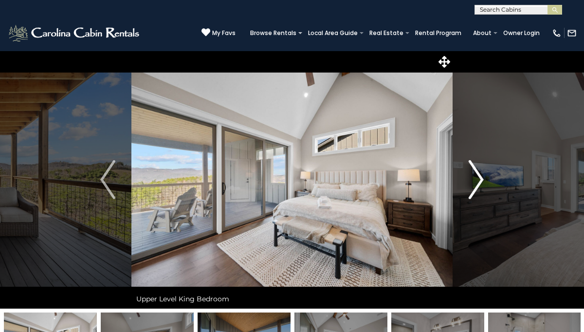
click at [483, 183] on button "Next" at bounding box center [476, 180] width 47 height 258
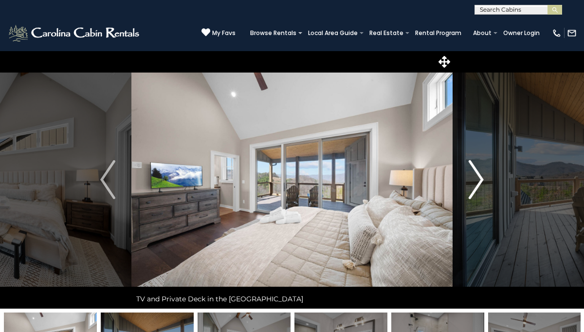
click at [483, 183] on button "Next" at bounding box center [476, 180] width 47 height 258
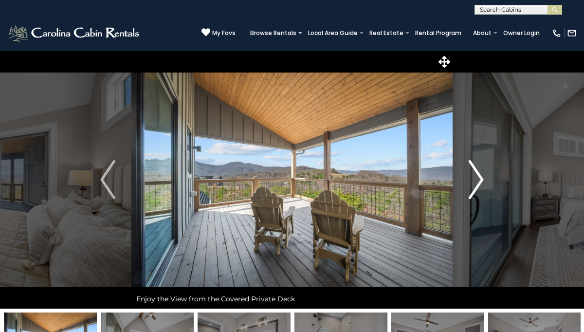
click at [483, 183] on button "Next" at bounding box center [476, 180] width 47 height 258
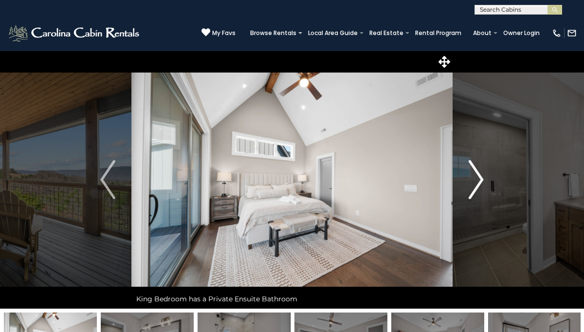
click at [483, 183] on button "Next" at bounding box center [476, 180] width 47 height 258
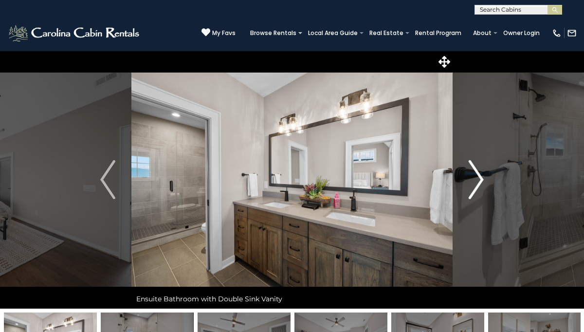
click at [483, 183] on button "Next" at bounding box center [476, 180] width 47 height 258
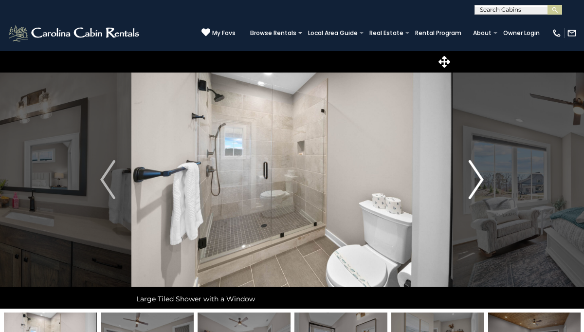
click at [483, 183] on button "Next" at bounding box center [476, 180] width 47 height 258
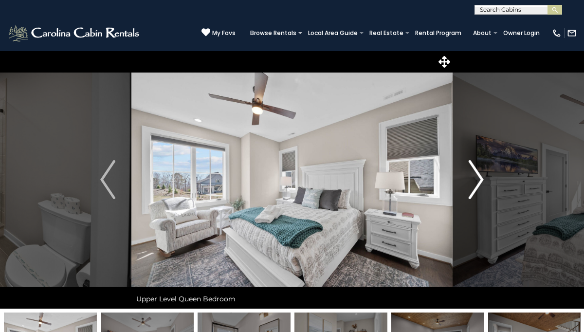
click at [483, 183] on button "Next" at bounding box center [476, 180] width 47 height 258
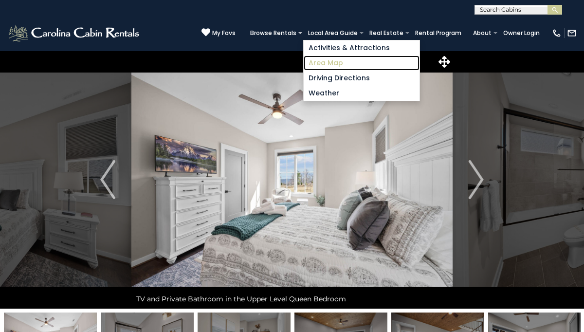
click at [324, 63] on link "Area Map" at bounding box center [362, 63] width 116 height 15
